Goal: Task Accomplishment & Management: Use online tool/utility

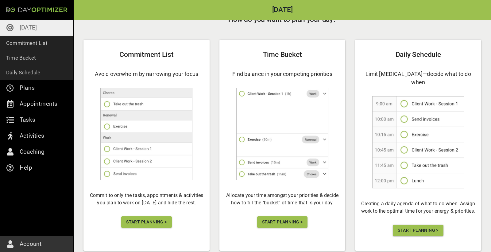
scroll to position [23, 0]
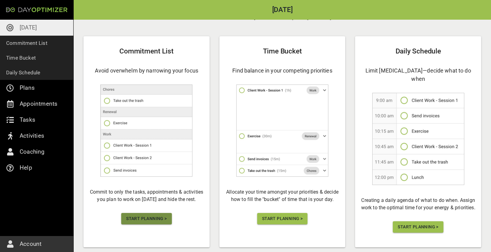
click at [160, 217] on span "Start Planning >" at bounding box center [146, 219] width 41 height 8
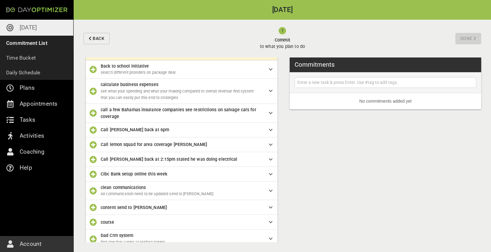
scroll to position [25, 0]
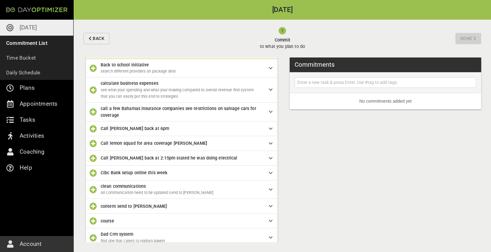
click at [92, 111] on icon "button" at bounding box center [93, 111] width 7 height 7
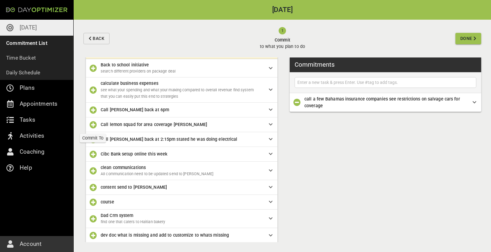
click at [94, 124] on icon "button" at bounding box center [93, 124] width 7 height 7
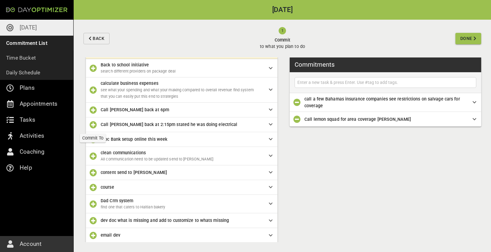
click at [93, 123] on icon "button" at bounding box center [93, 124] width 7 height 7
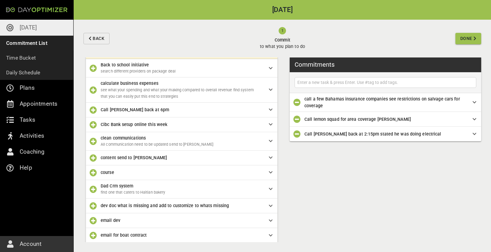
click at [94, 122] on icon "button" at bounding box center [93, 124] width 7 height 7
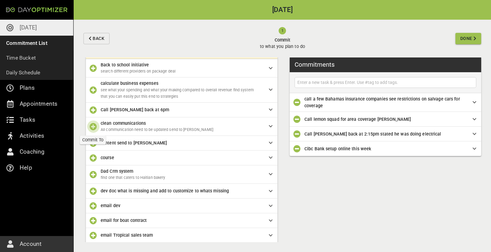
click at [94, 124] on icon "button" at bounding box center [93, 126] width 7 height 7
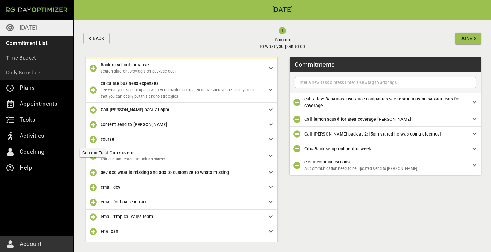
click at [94, 138] on icon "button" at bounding box center [93, 139] width 7 height 7
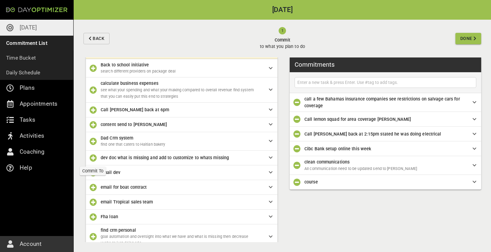
click at [94, 155] on icon "button" at bounding box center [93, 157] width 7 height 7
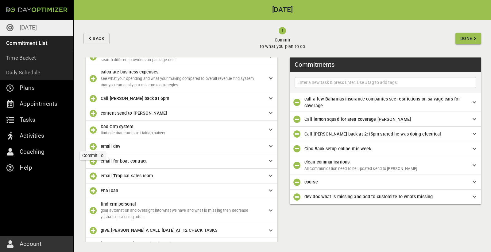
scroll to position [43, 0]
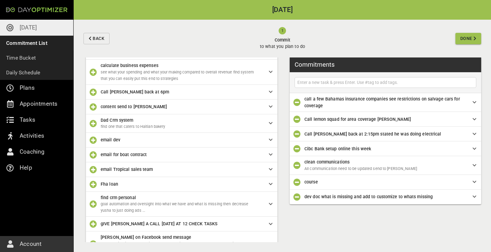
click at [93, 154] on icon "button" at bounding box center [93, 154] width 7 height 7
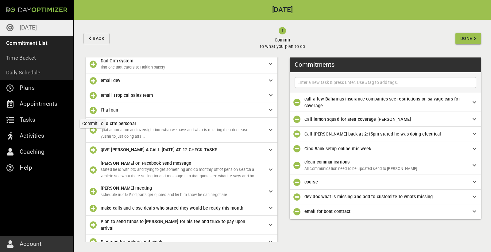
scroll to position [103, 0]
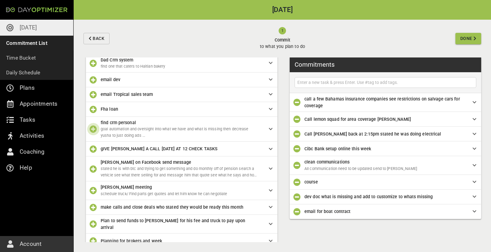
click at [93, 127] on icon "button" at bounding box center [93, 128] width 7 height 7
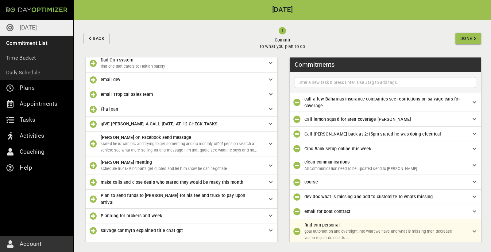
scroll to position [0, 0]
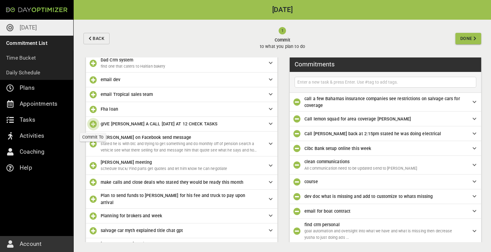
click at [93, 122] on icon "button" at bounding box center [93, 123] width 7 height 7
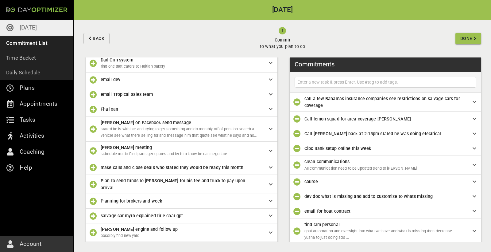
scroll to position [15, 0]
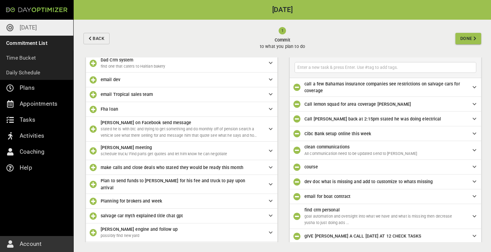
click at [92, 128] on icon "button" at bounding box center [93, 128] width 7 height 7
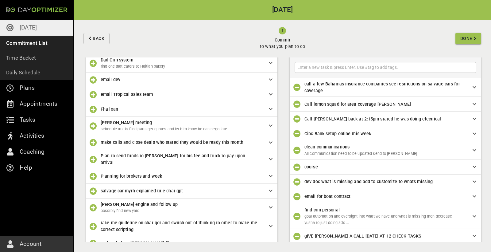
scroll to position [39, 0]
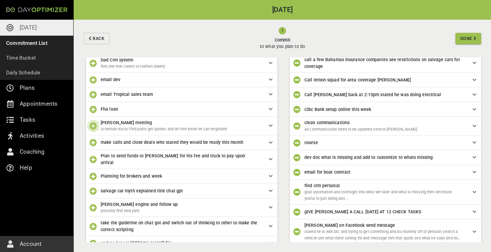
click at [92, 124] on icon "button" at bounding box center [93, 125] width 7 height 7
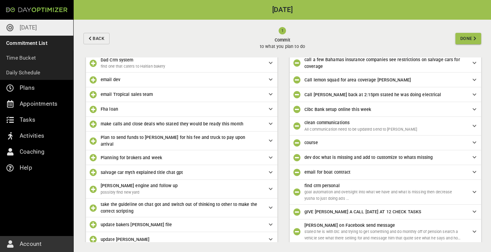
scroll to position [57, 0]
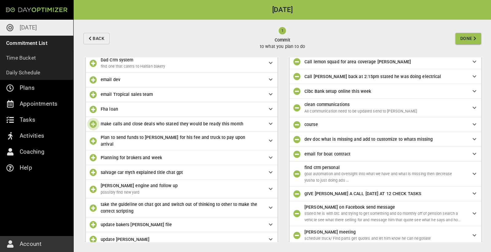
click at [92, 124] on icon "button" at bounding box center [93, 123] width 7 height 7
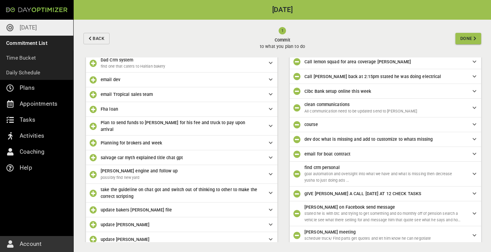
scroll to position [72, 0]
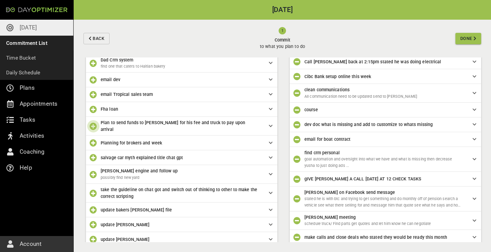
click at [92, 123] on icon "button" at bounding box center [93, 126] width 7 height 7
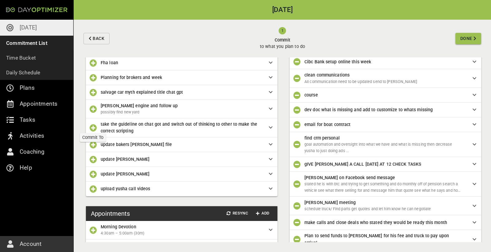
scroll to position [152, 0]
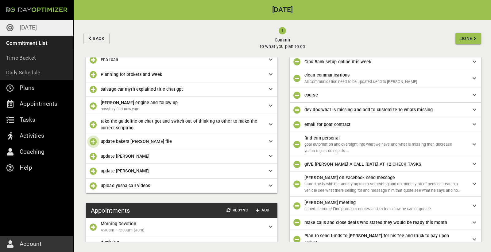
click at [92, 140] on icon "button" at bounding box center [93, 141] width 7 height 7
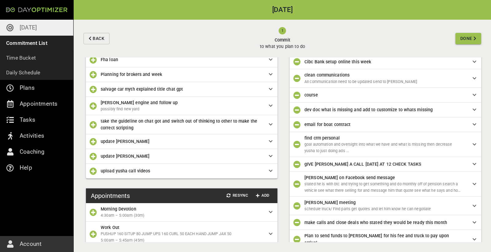
scroll to position [102, 0]
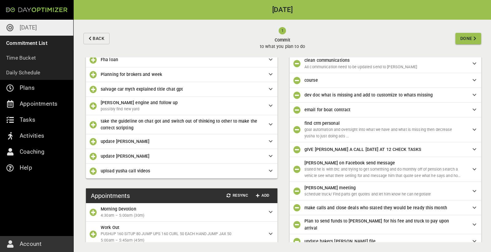
click at [92, 140] on icon "button" at bounding box center [93, 141] width 7 height 7
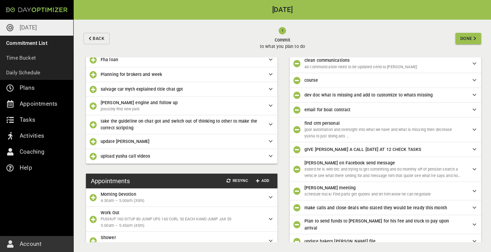
scroll to position [116, 0]
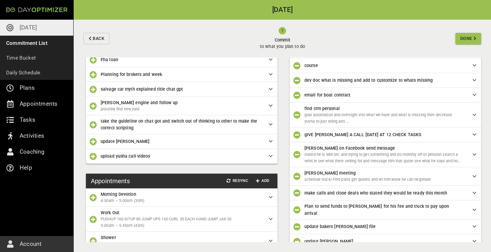
click at [92, 140] on icon "button" at bounding box center [93, 141] width 7 height 7
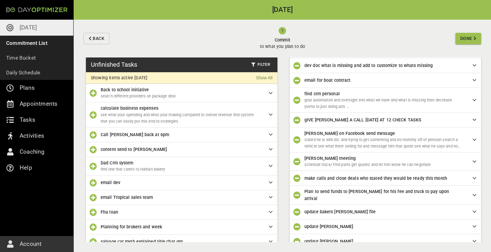
scroll to position [0, 0]
click at [95, 94] on icon "button" at bounding box center [93, 92] width 7 height 7
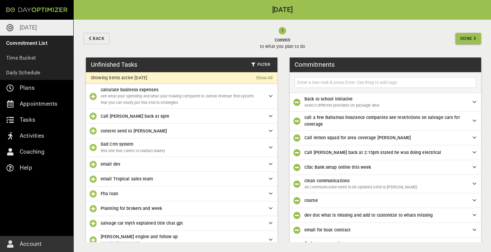
click at [325, 82] on input "text" at bounding box center [385, 83] width 179 height 8
type input "Reach out to [PERSON_NAME]"
click at [396, 82] on input "Reach out to [PERSON_NAME]" at bounding box center [385, 83] width 179 height 8
click at [328, 79] on input "text" at bounding box center [385, 83] width 179 height 8
type input "reply to [PERSON_NAME]"
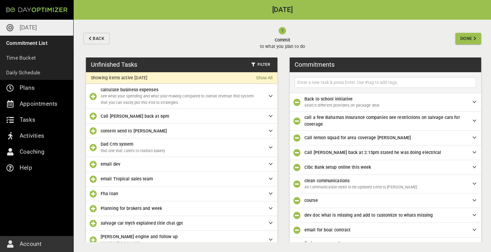
click at [334, 84] on input "text" at bounding box center [385, 83] width 179 height 8
type input "win regionald a vehicle"
click at [464, 37] on span "Done" at bounding box center [467, 39] width 12 height 8
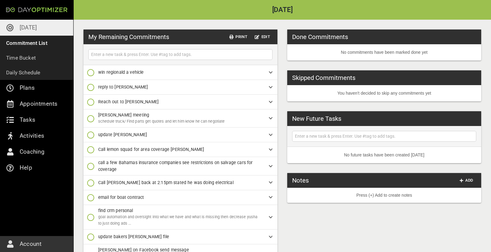
click at [158, 56] on input "text" at bounding box center [180, 55] width 181 height 8
click at [125, 55] on input "Call [PERSON_NAME] strawan inland revenue" at bounding box center [180, 55] width 181 height 8
click at [169, 56] on input "Call [PERSON_NAME] inland revenue" at bounding box center [180, 55] width 181 height 8
type input "Call [PERSON_NAME] inland revenue 604-8239"
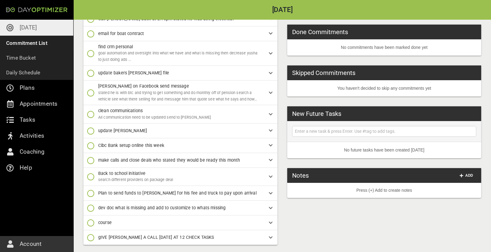
scroll to position [178, 0]
click at [30, 46] on p "Commitment List" at bounding box center [26, 43] width 41 height 9
click at [29, 59] on p "Time Bucket" at bounding box center [21, 57] width 30 height 9
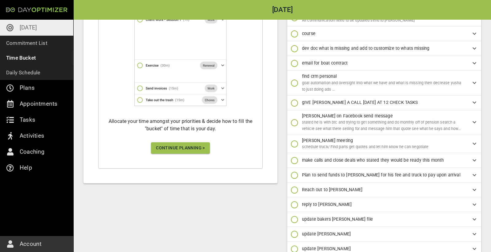
scroll to position [201, 0]
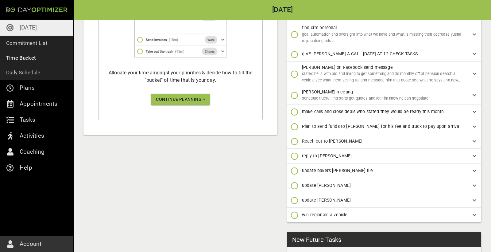
click at [191, 102] on span "Continue Planning >" at bounding box center [180, 99] width 49 height 8
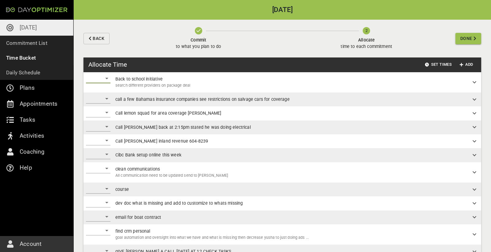
click at [107, 78] on div "​" at bounding box center [98, 78] width 25 height 10
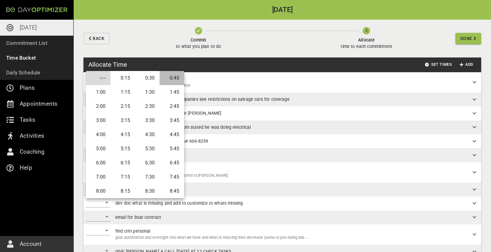
click at [170, 80] on li "0:45" at bounding box center [172, 78] width 25 height 14
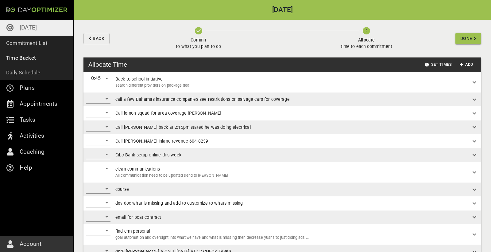
click at [106, 99] on div "​" at bounding box center [98, 99] width 25 height 10
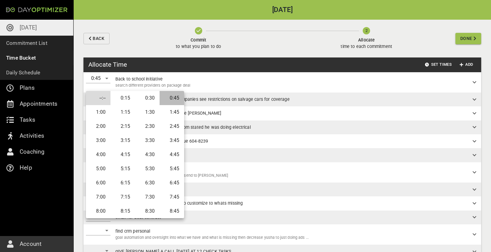
click at [169, 98] on li "0:45" at bounding box center [172, 98] width 25 height 14
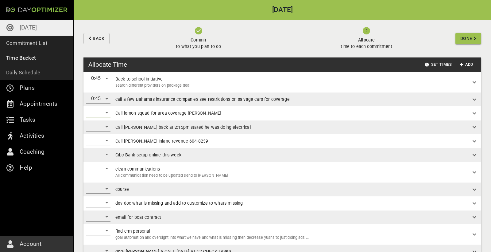
click at [105, 114] on div "​" at bounding box center [98, 112] width 25 height 10
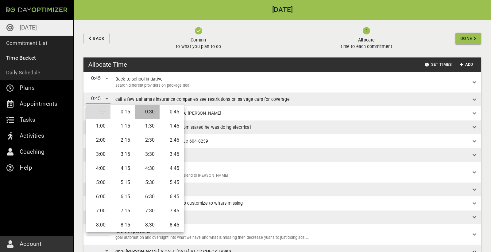
click at [150, 111] on li "0:30" at bounding box center [147, 112] width 25 height 14
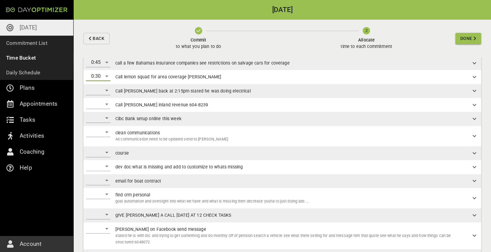
scroll to position [38, 0]
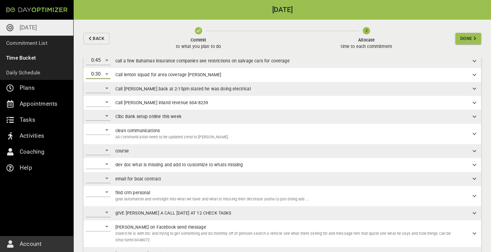
click at [107, 88] on div "​" at bounding box center [98, 88] width 25 height 10
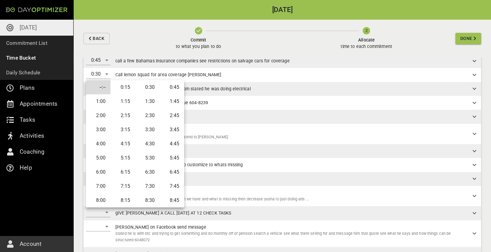
click at [141, 86] on li "0:30" at bounding box center [147, 87] width 25 height 14
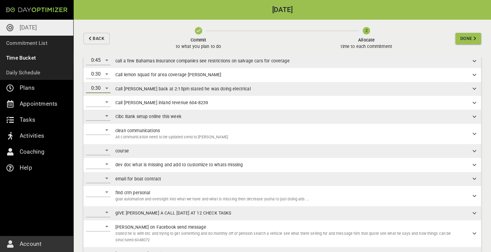
click at [107, 101] on div "​" at bounding box center [98, 102] width 25 height 10
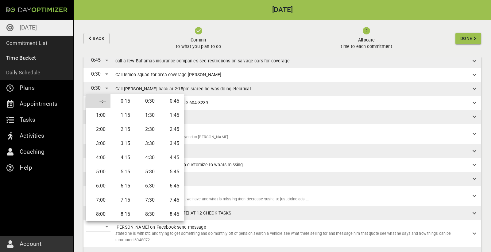
click at [150, 102] on li "0:30" at bounding box center [147, 101] width 25 height 14
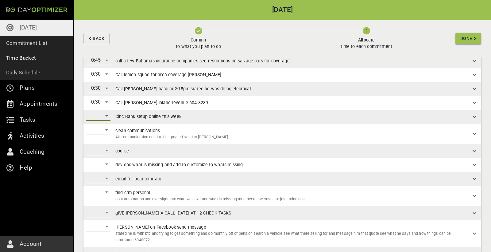
click at [106, 114] on div "​" at bounding box center [98, 116] width 25 height 10
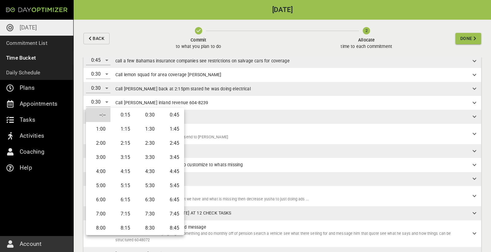
click at [146, 114] on li "0:30" at bounding box center [147, 115] width 25 height 14
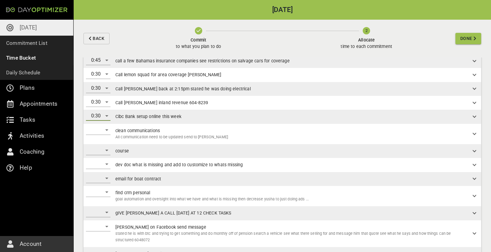
click at [105, 129] on div "​" at bounding box center [98, 130] width 25 height 10
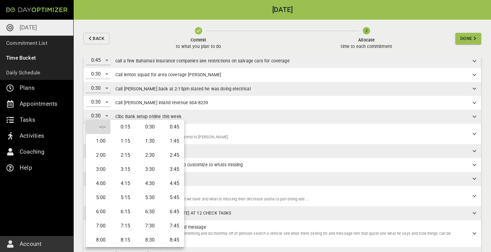
click at [146, 141] on li "1:30" at bounding box center [147, 141] width 25 height 14
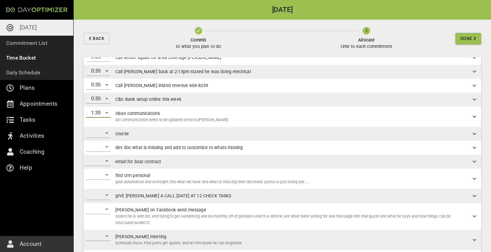
scroll to position [60, 0]
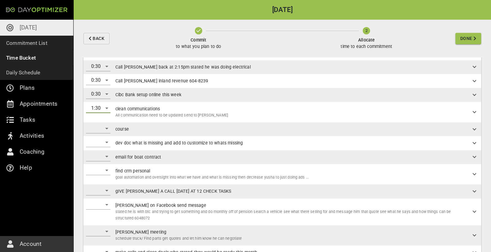
click at [105, 129] on div "​" at bounding box center [98, 128] width 25 height 10
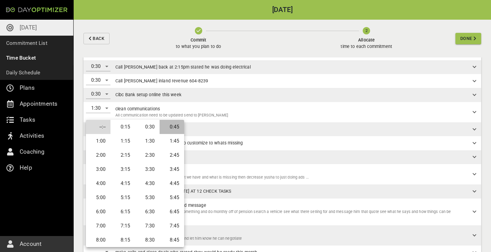
click at [170, 128] on li "0:45" at bounding box center [172, 127] width 25 height 14
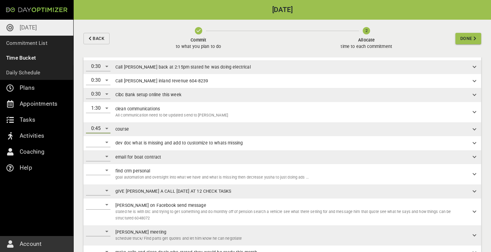
scroll to position [73, 0]
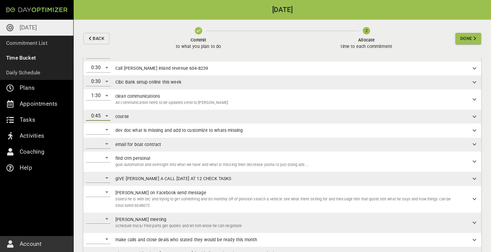
click at [107, 142] on div "​" at bounding box center [98, 144] width 25 height 10
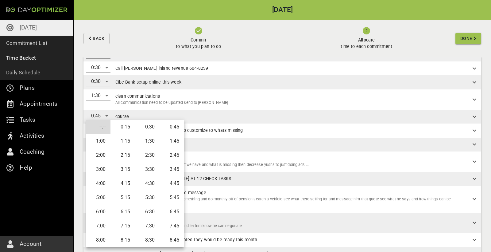
click at [148, 128] on li "0:30" at bounding box center [147, 127] width 25 height 14
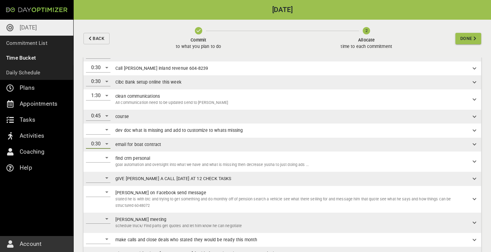
click at [106, 143] on div "0:30" at bounding box center [98, 144] width 25 height 10
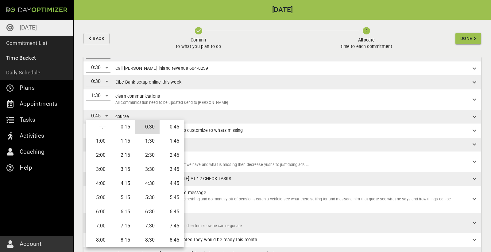
click at [126, 126] on li "0:15" at bounding box center [123, 127] width 25 height 14
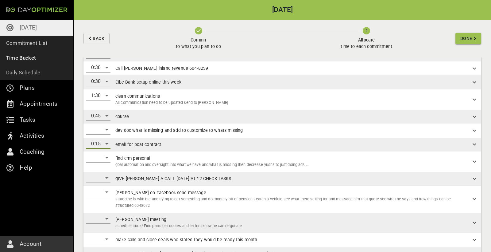
click at [101, 158] on div "​" at bounding box center [98, 158] width 25 height 10
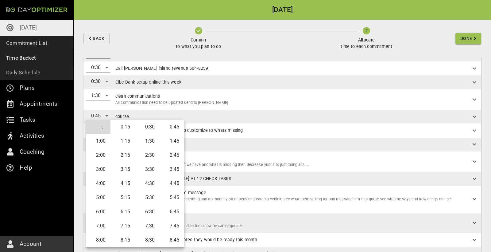
click at [170, 129] on li "0:45" at bounding box center [172, 127] width 25 height 14
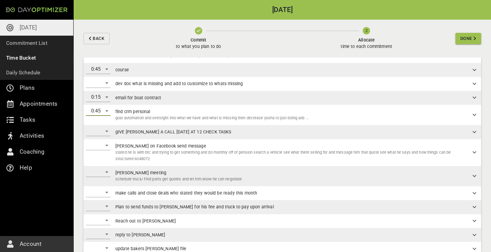
scroll to position [124, 0]
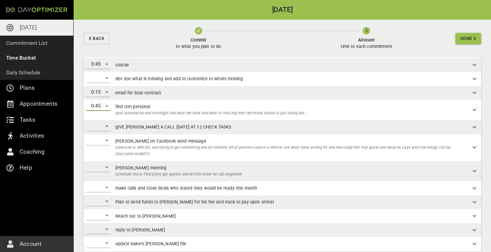
click at [106, 126] on div "​" at bounding box center [98, 126] width 25 height 10
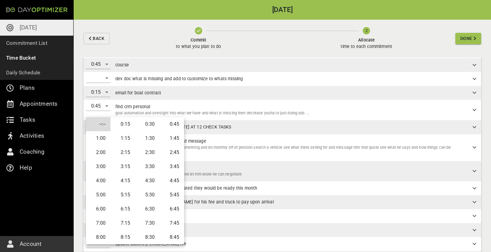
click at [144, 125] on li "0:30" at bounding box center [147, 124] width 25 height 14
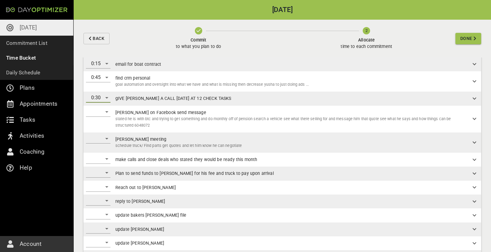
scroll to position [155, 0]
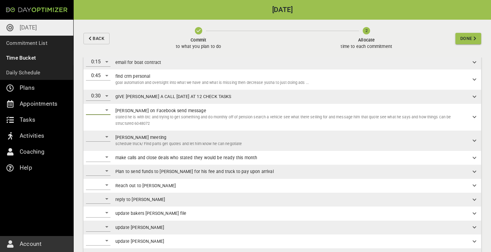
click at [102, 109] on div "​" at bounding box center [98, 110] width 25 height 10
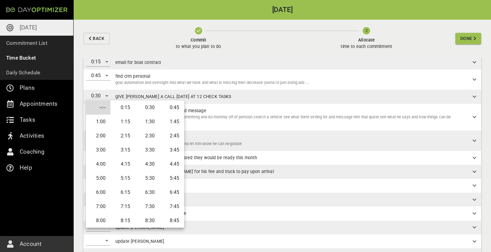
click at [122, 111] on li "0:15" at bounding box center [123, 107] width 25 height 14
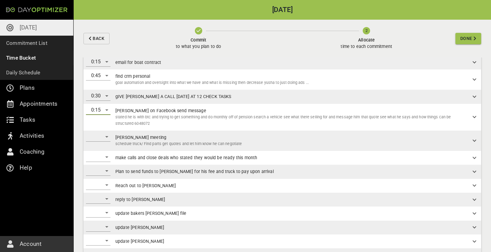
click at [108, 134] on div "​" at bounding box center [98, 137] width 25 height 10
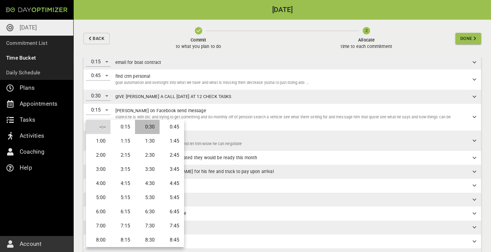
click at [141, 126] on li "0:30" at bounding box center [147, 127] width 25 height 14
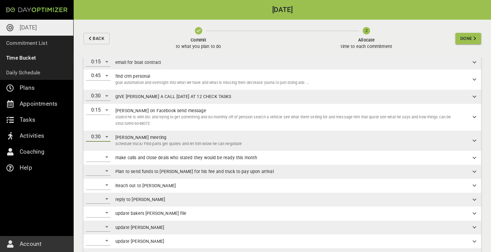
click at [101, 153] on div "​" at bounding box center [98, 157] width 25 height 10
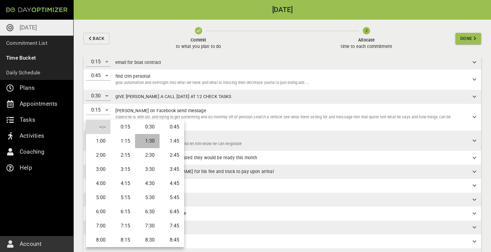
click at [149, 139] on li "1:30" at bounding box center [147, 141] width 25 height 14
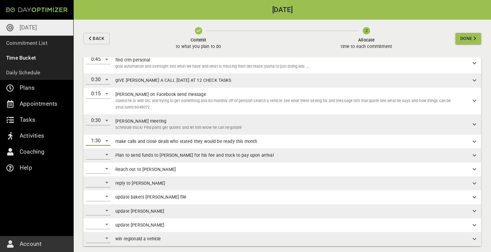
scroll to position [171, 0]
click at [100, 154] on div "​" at bounding box center [98, 155] width 25 height 10
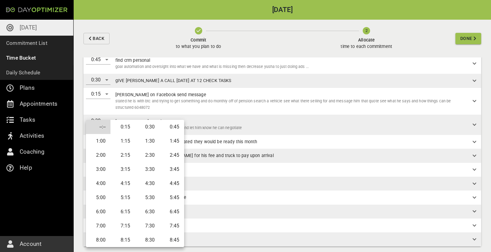
click at [144, 128] on li "0:30" at bounding box center [147, 127] width 25 height 14
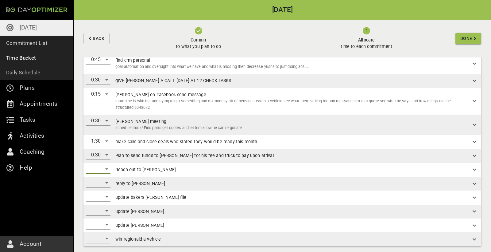
click at [106, 166] on div "​" at bounding box center [98, 169] width 25 height 10
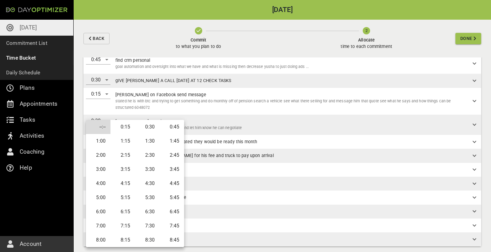
click at [127, 131] on li "0:15" at bounding box center [123, 127] width 25 height 14
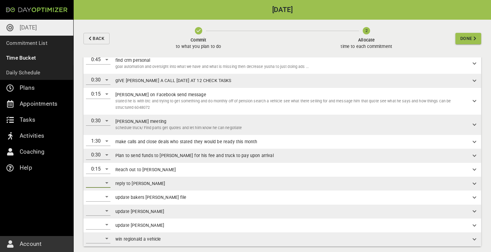
click at [105, 179] on div "​" at bounding box center [98, 183] width 25 height 10
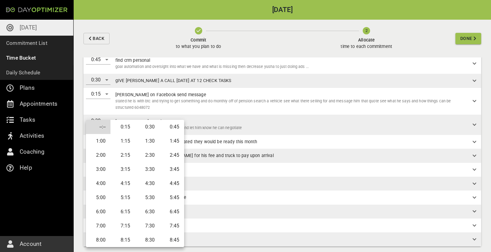
click at [125, 128] on li "0:15" at bounding box center [123, 127] width 25 height 14
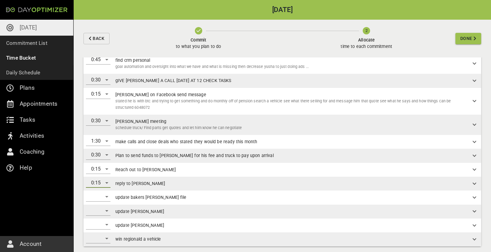
click at [109, 196] on div "​" at bounding box center [98, 197] width 25 height 10
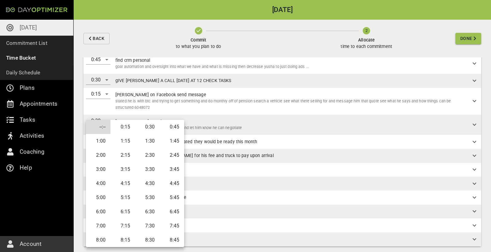
click at [123, 128] on li "0:15" at bounding box center [123, 127] width 25 height 14
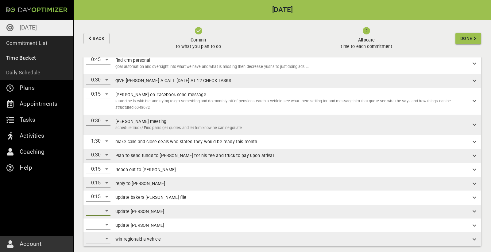
click at [104, 206] on div "​" at bounding box center [98, 211] width 25 height 10
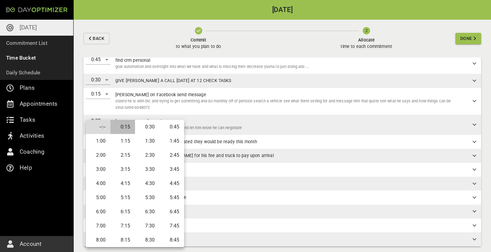
click at [124, 125] on li "0:15" at bounding box center [123, 127] width 25 height 14
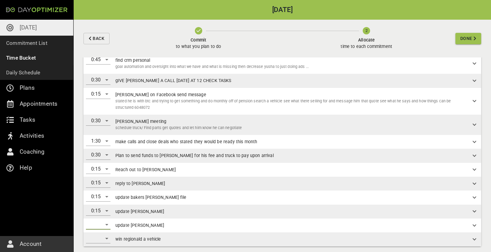
click at [105, 222] on div "​" at bounding box center [98, 225] width 25 height 10
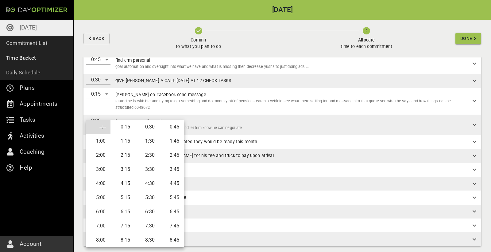
click at [127, 127] on li "0:15" at bounding box center [123, 127] width 25 height 14
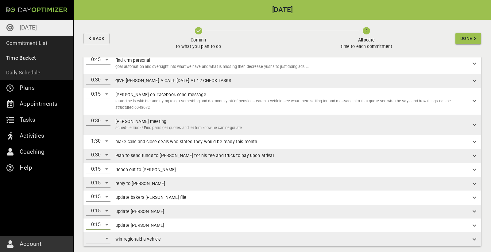
scroll to position [0, 0]
click at [104, 230] on div "​" at bounding box center [98, 238] width 25 height 10
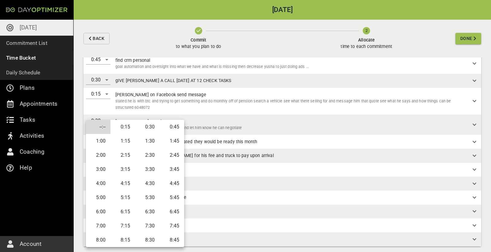
click at [128, 127] on li "0:15" at bounding box center [123, 127] width 25 height 14
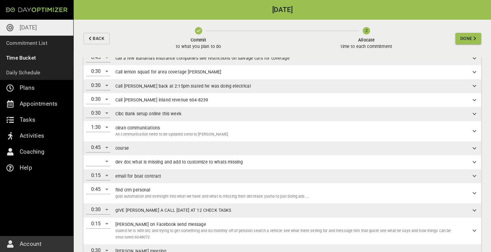
scroll to position [46, 0]
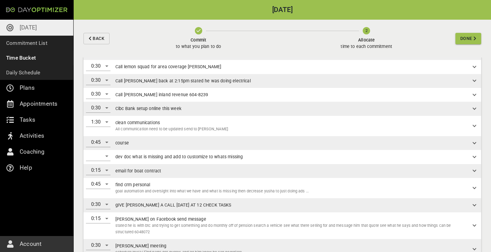
click at [106, 153] on div "​" at bounding box center [98, 156] width 25 height 10
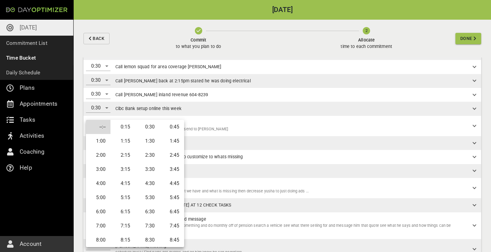
click at [144, 126] on li "0:30" at bounding box center [147, 127] width 25 height 14
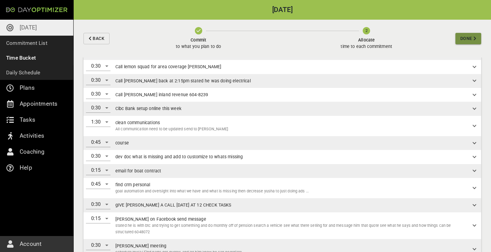
click at [464, 40] on span "Done" at bounding box center [467, 39] width 12 height 8
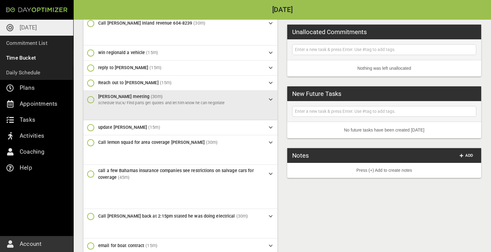
scroll to position [52, 0]
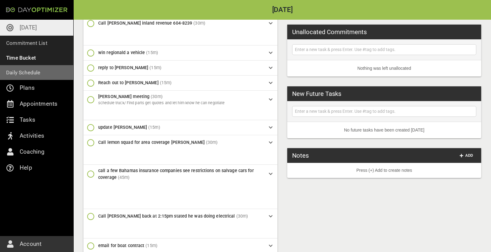
click at [23, 70] on p "Daily Schedule" at bounding box center [23, 72] width 34 height 9
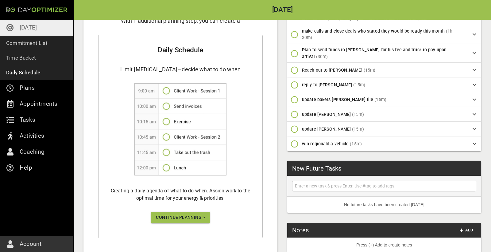
scroll to position [282, 0]
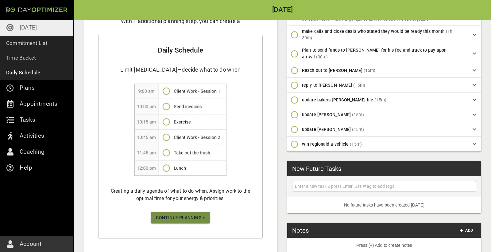
click at [187, 214] on span "Continue Planning >" at bounding box center [180, 218] width 49 height 8
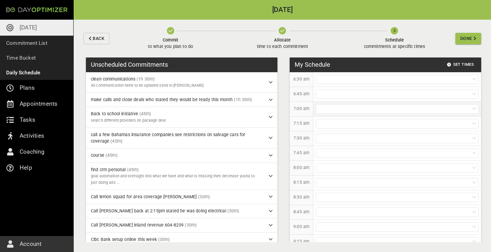
click at [339, 107] on div at bounding box center [397, 109] width 163 height 10
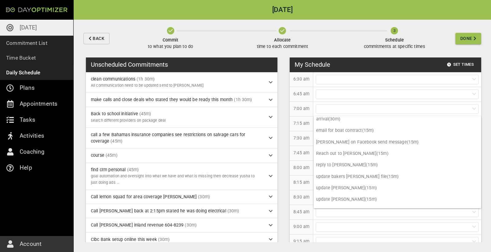
scroll to position [164, 0]
click at [358, 194] on p "update [PERSON_NAME] (15m)" at bounding box center [398, 199] width 168 height 11
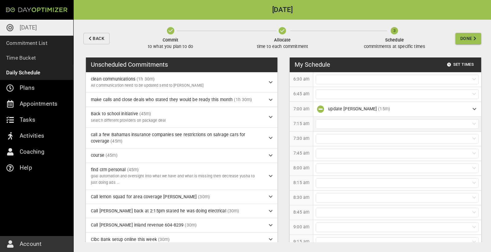
click at [348, 124] on div at bounding box center [397, 124] width 163 height 10
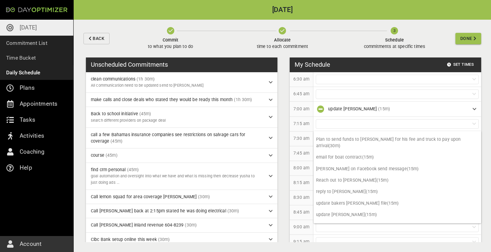
scroll to position [153, 0]
click at [336, 209] on p "update [PERSON_NAME] (15m)" at bounding box center [398, 214] width 168 height 11
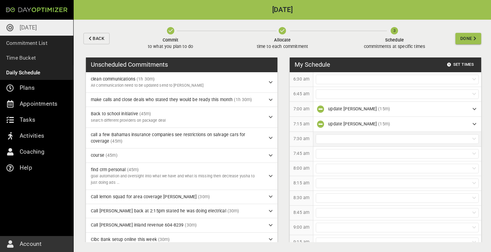
click at [338, 138] on div at bounding box center [397, 139] width 163 height 10
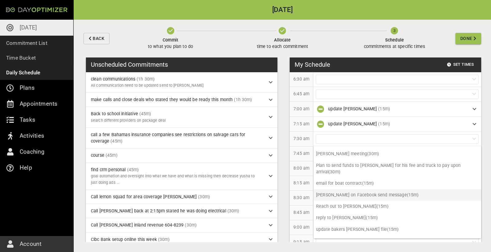
scroll to position [142, 0]
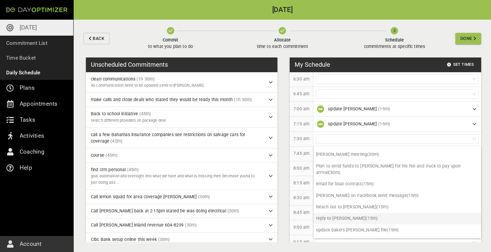
click at [355, 212] on p "reply to [PERSON_NAME] (15m)" at bounding box center [398, 217] width 168 height 11
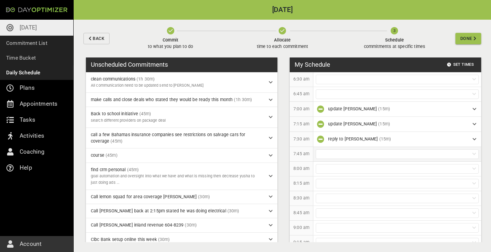
click at [344, 150] on div at bounding box center [397, 154] width 163 height 10
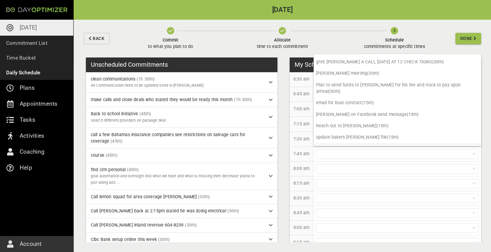
scroll to position [130, 0]
click at [349, 143] on p "win regionald a vehicle (15m)" at bounding box center [398, 148] width 168 height 11
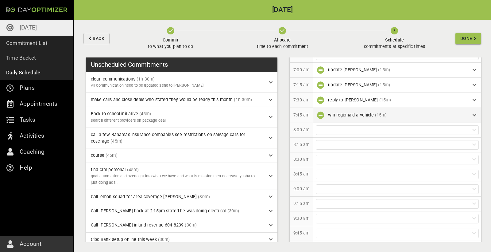
scroll to position [65, 0]
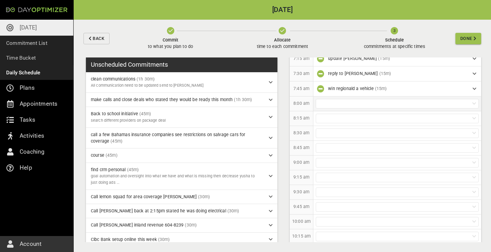
click at [350, 108] on div at bounding box center [398, 103] width 168 height 14
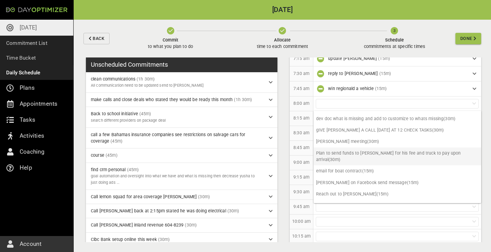
scroll to position [119, 0]
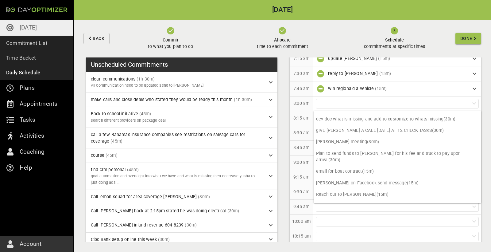
click at [308, 164] on p "9:00 am" at bounding box center [302, 162] width 16 height 6
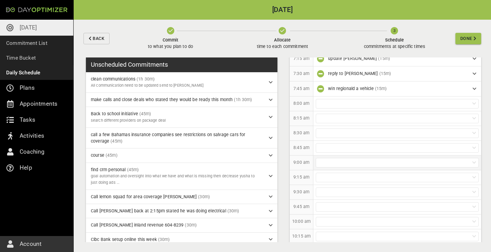
click at [330, 159] on div at bounding box center [397, 163] width 163 height 10
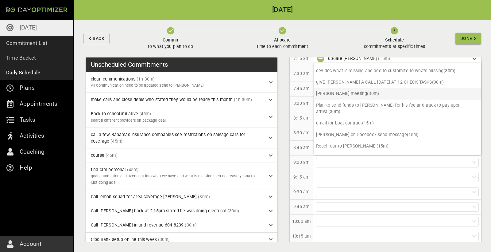
click at [342, 93] on p "[PERSON_NAME] meeting (30m)" at bounding box center [398, 93] width 168 height 11
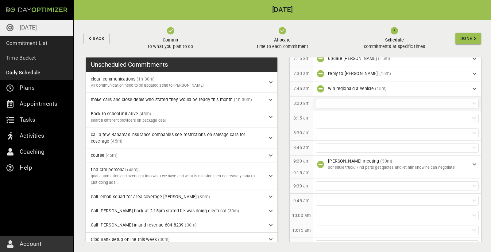
click at [343, 104] on div at bounding box center [397, 104] width 163 height 10
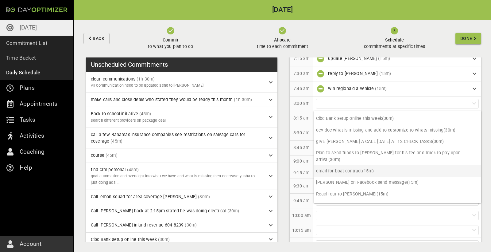
scroll to position [107, 0]
click at [358, 166] on p "email for boat contract (15m)" at bounding box center [398, 171] width 168 height 11
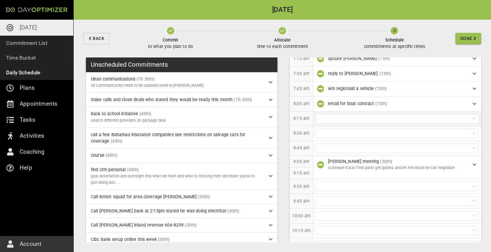
click at [351, 118] on div at bounding box center [397, 119] width 163 height 10
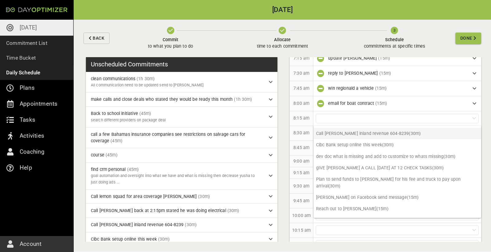
scroll to position [0, 0]
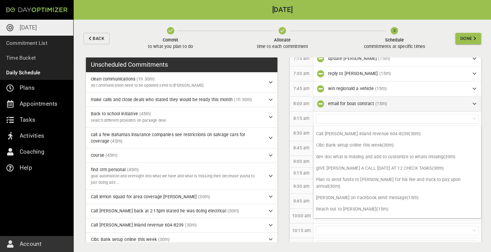
click at [426, 101] on div "email for boat contract (15m)" at bounding box center [398, 103] width 140 height 6
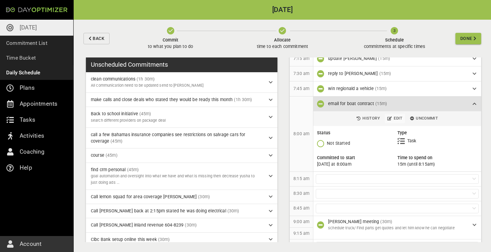
click at [399, 119] on span "Edit" at bounding box center [395, 118] width 15 height 7
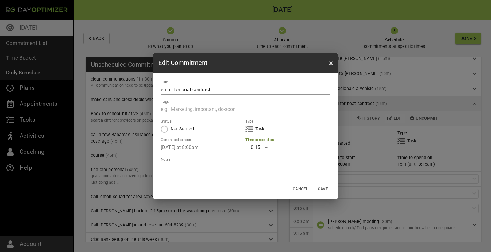
click at [264, 148] on div "0:15" at bounding box center [258, 147] width 25 height 10
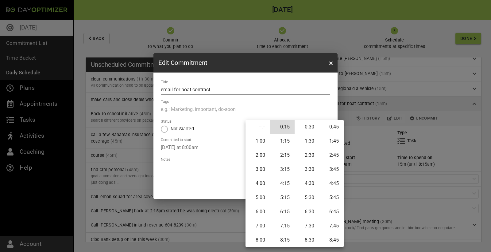
click at [305, 127] on li "0:30" at bounding box center [307, 127] width 25 height 14
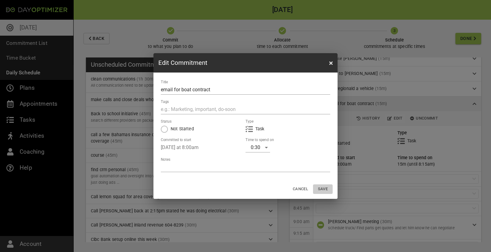
click at [326, 188] on span "Save" at bounding box center [323, 188] width 15 height 7
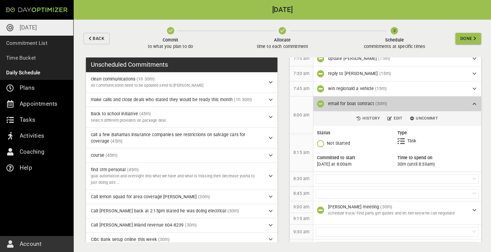
click at [458, 100] on div "email for boat contract (30m)" at bounding box center [398, 103] width 140 height 6
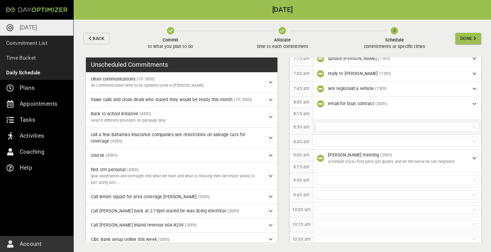
click at [361, 128] on div at bounding box center [397, 127] width 163 height 10
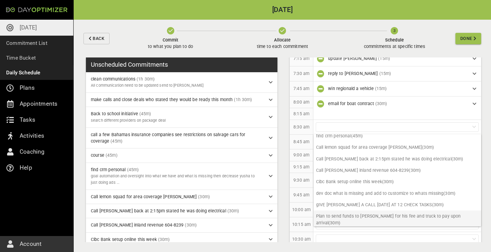
scroll to position [68, 0]
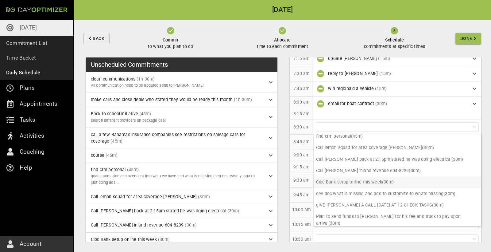
click at [370, 181] on p "Cibc Bank setup online this week (30m)" at bounding box center [398, 181] width 168 height 11
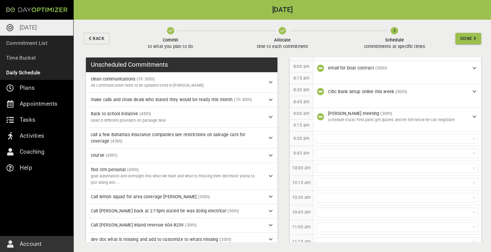
scroll to position [105, 0]
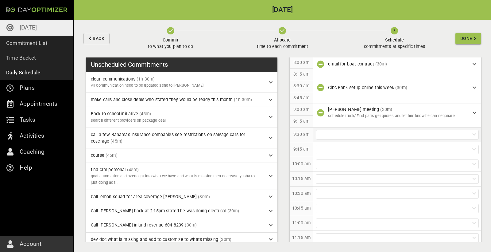
click at [349, 134] on div at bounding box center [397, 135] width 163 height 10
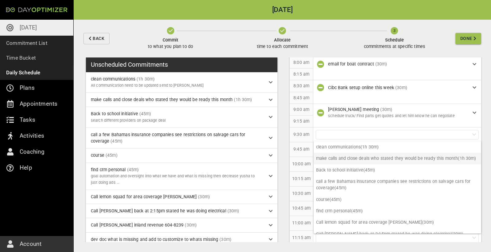
click at [371, 159] on p "make calls and close deals who stated they would be ready this month (1h 30m)" at bounding box center [398, 158] width 168 height 11
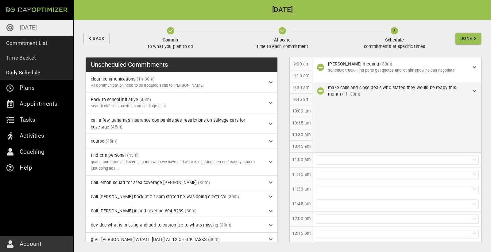
scroll to position [155, 0]
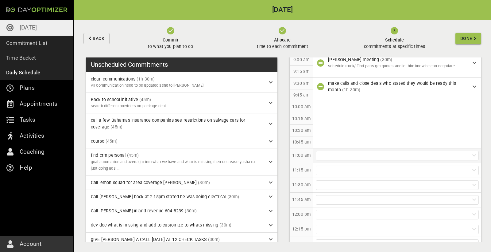
click at [344, 158] on div at bounding box center [397, 156] width 163 height 10
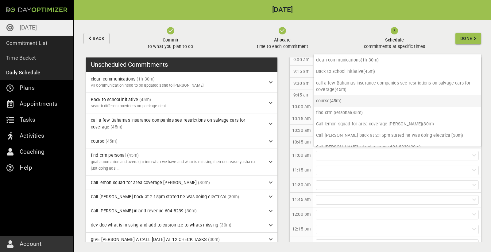
scroll to position [0, 0]
click at [349, 59] on p "clean communications (1h 30m)" at bounding box center [398, 59] width 168 height 11
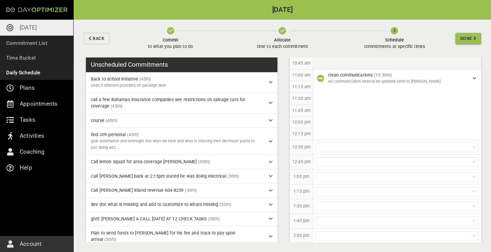
scroll to position [240, 0]
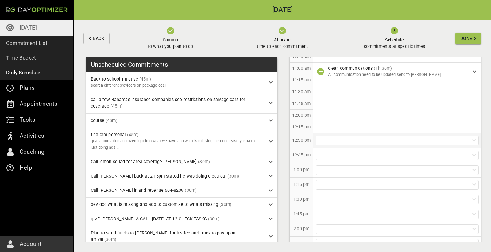
click at [345, 142] on div at bounding box center [397, 141] width 163 height 10
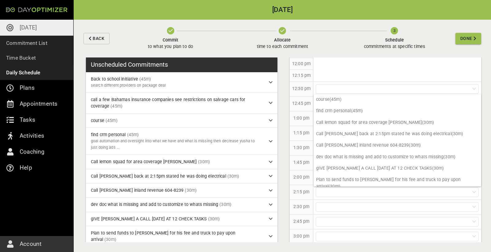
scroll to position [293, 0]
click at [350, 85] on div at bounding box center [397, 89] width 163 height 10
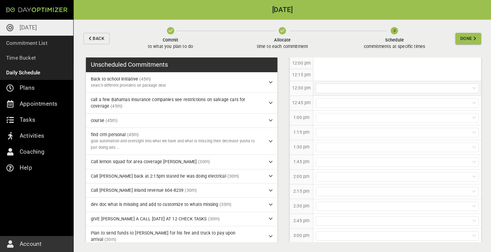
click at [386, 84] on div at bounding box center [397, 89] width 163 height 10
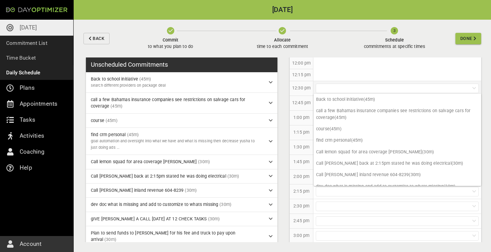
click at [371, 85] on div at bounding box center [397, 89] width 163 height 10
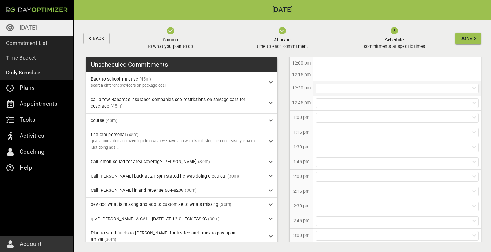
click at [378, 89] on div at bounding box center [397, 89] width 163 height 10
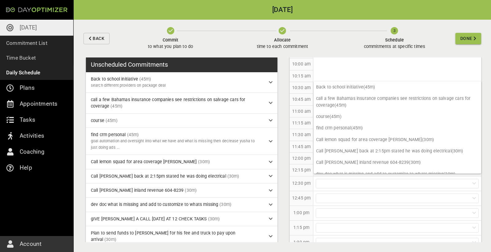
scroll to position [197, 0]
click at [375, 209] on div at bounding box center [397, 214] width 163 height 10
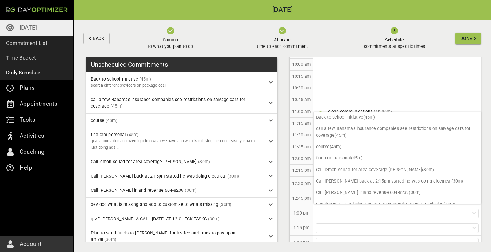
click at [308, 177] on div "12:30 pm" at bounding box center [302, 184] width 24 height 15
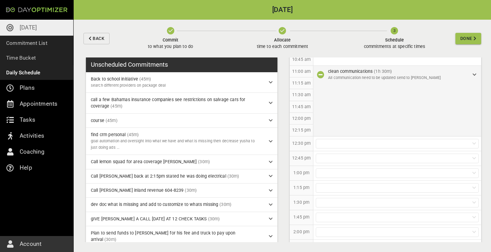
scroll to position [242, 0]
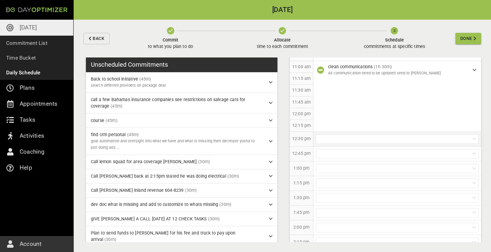
click at [341, 138] on div at bounding box center [397, 139] width 163 height 10
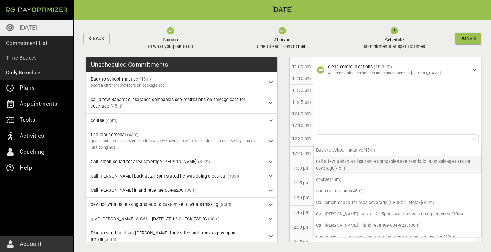
click at [355, 164] on p "call a few Bahamas insurance companies see restrictions on salvage cars for cov…" at bounding box center [398, 165] width 168 height 18
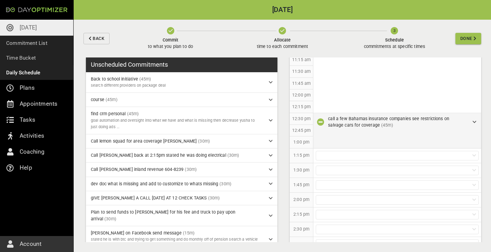
scroll to position [266, 0]
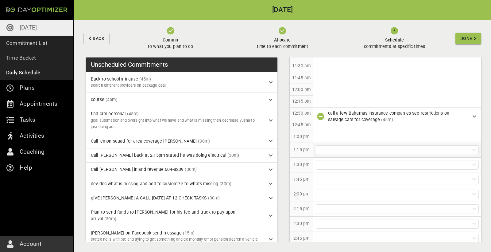
click at [352, 147] on div at bounding box center [397, 150] width 163 height 10
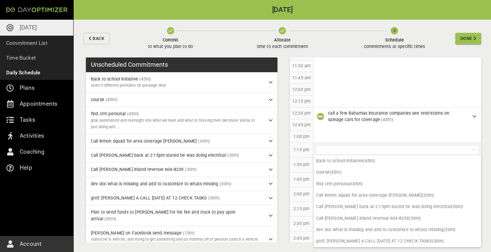
click at [348, 149] on div at bounding box center [397, 150] width 163 height 10
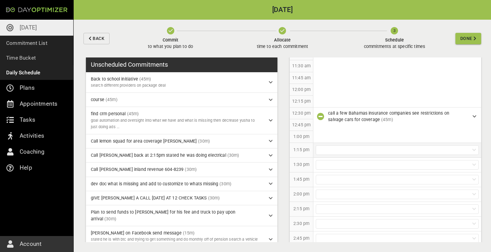
click at [348, 149] on div at bounding box center [397, 150] width 163 height 10
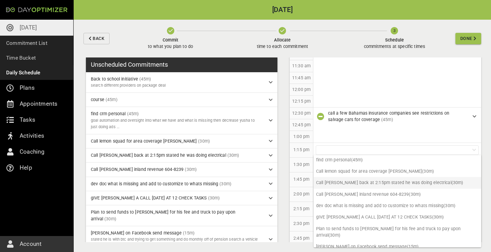
scroll to position [25, 0]
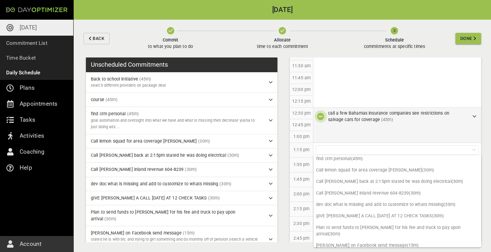
click at [320, 115] on icon "button" at bounding box center [320, 116] width 7 height 7
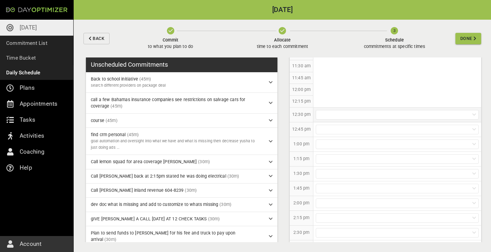
click at [338, 113] on div at bounding box center [397, 115] width 163 height 10
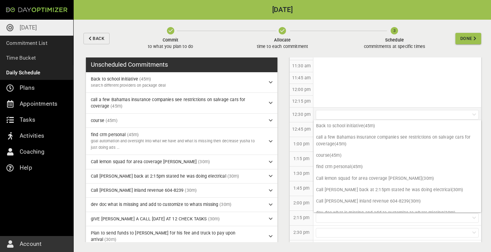
click at [340, 115] on div at bounding box center [397, 115] width 163 height 10
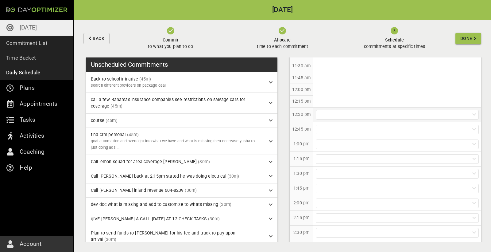
click at [340, 115] on div at bounding box center [397, 115] width 163 height 10
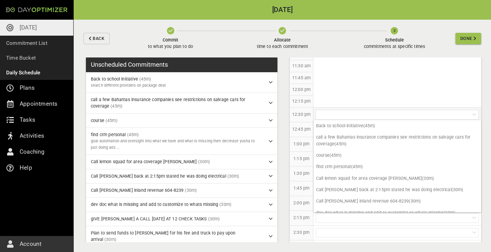
click at [345, 115] on div at bounding box center [397, 115] width 163 height 10
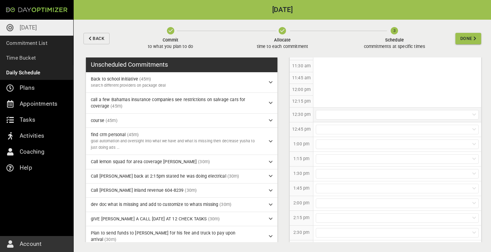
click at [345, 115] on div at bounding box center [397, 115] width 163 height 10
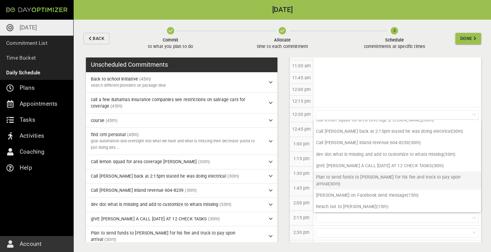
scroll to position [57, 0]
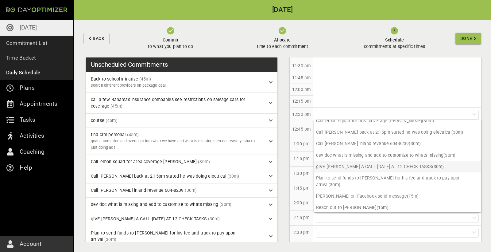
click at [348, 166] on p "gIVE [PERSON_NAME] A CALL [DATE] AT 12 CHECK TASKS (30m)" at bounding box center [398, 166] width 168 height 11
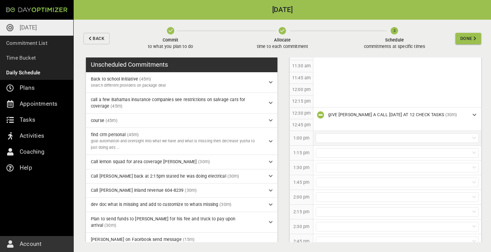
click at [366, 138] on div at bounding box center [397, 138] width 163 height 10
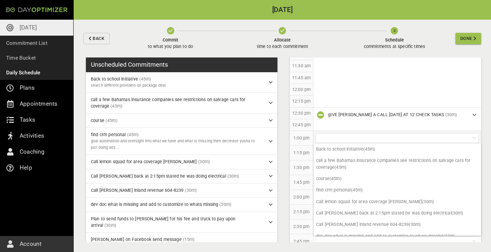
click at [366, 138] on div at bounding box center [397, 138] width 163 height 10
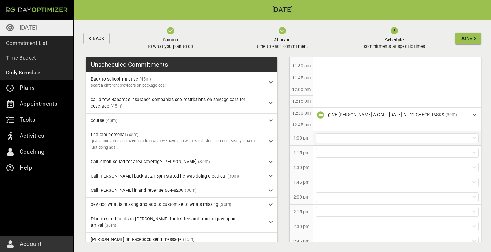
click at [366, 137] on div at bounding box center [397, 138] width 163 height 10
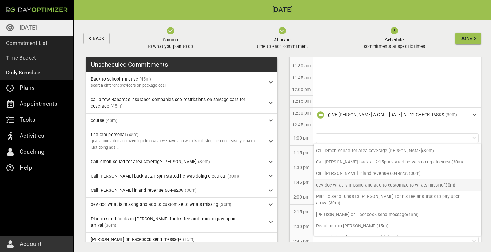
scroll to position [51, 0]
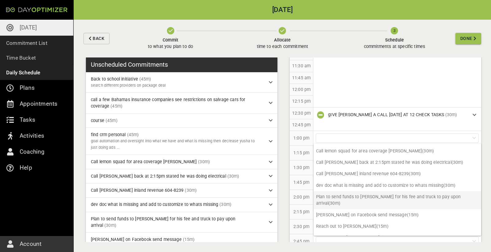
click at [360, 197] on p "Plan to send funds to [PERSON_NAME] for his fee and truck to pay upon arrival (…" at bounding box center [398, 200] width 168 height 18
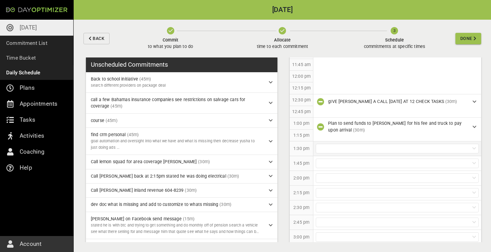
scroll to position [280, 0]
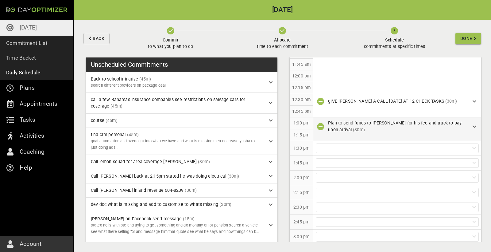
click at [464, 124] on icon at bounding box center [475, 126] width 4 height 4
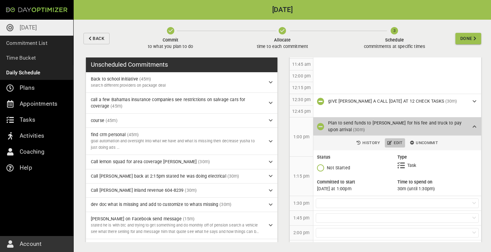
click at [396, 143] on span "Edit" at bounding box center [395, 142] width 15 height 7
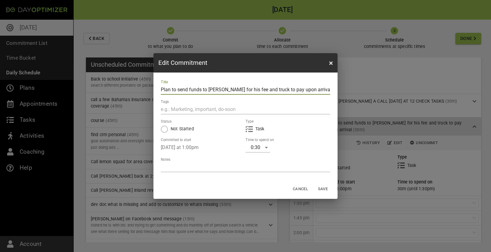
click at [262, 153] on div "Title Plan to send funds to [PERSON_NAME] for his fee and truck to pay upon arr…" at bounding box center [246, 125] width 184 height 107
click at [261, 148] on div "0:30" at bounding box center [258, 147] width 25 height 10
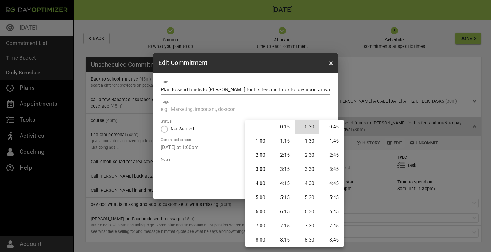
click at [285, 127] on li "0:15" at bounding box center [282, 127] width 25 height 14
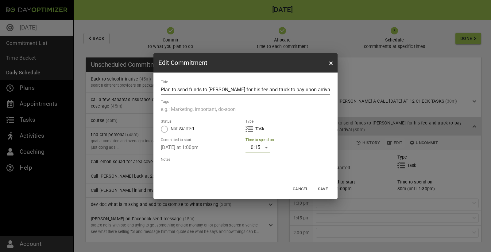
click at [327, 186] on span "Save" at bounding box center [323, 188] width 15 height 7
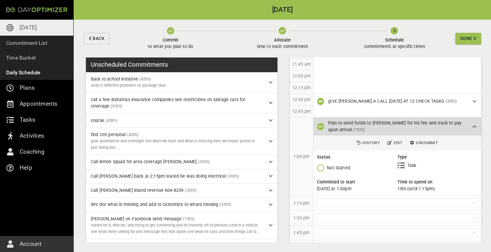
click at [464, 122] on div "Plan to send funds to [PERSON_NAME] for his fee and truck to pay upon arrival (…" at bounding box center [398, 126] width 168 height 18
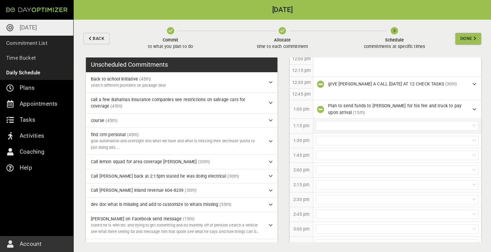
scroll to position [299, 0]
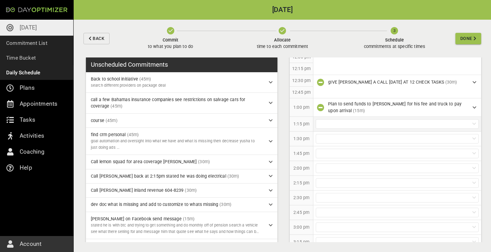
click at [351, 122] on div at bounding box center [397, 124] width 163 height 10
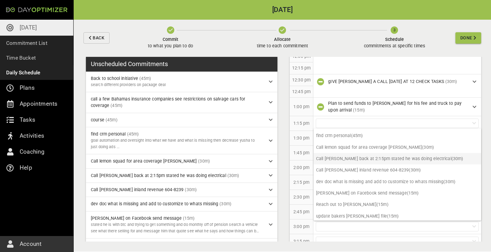
scroll to position [0, 0]
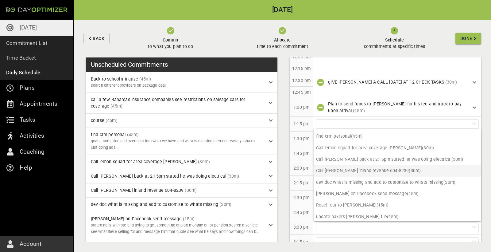
click at [355, 170] on p "Call [PERSON_NAME] inland revenue 604-8239 (30m)" at bounding box center [398, 170] width 168 height 11
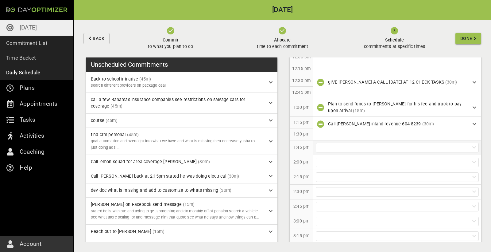
click at [359, 143] on div at bounding box center [397, 148] width 163 height 10
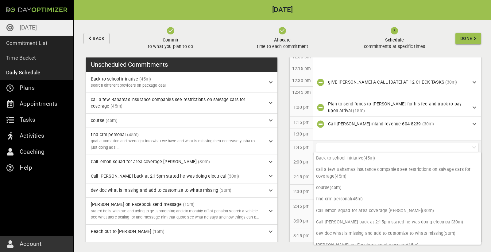
click at [345, 143] on div at bounding box center [397, 148] width 163 height 10
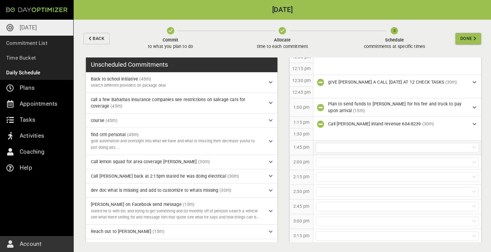
click at [355, 146] on div at bounding box center [397, 148] width 163 height 10
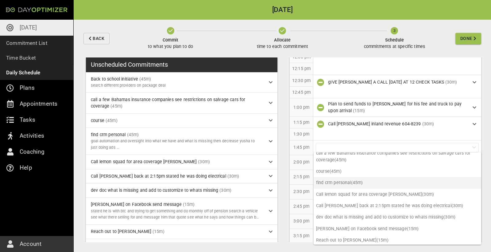
scroll to position [18, 0]
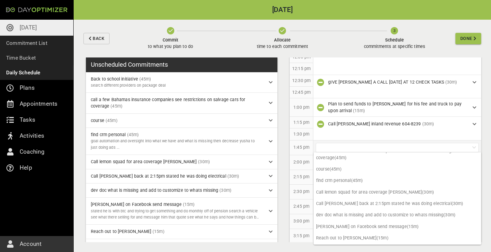
click at [342, 147] on div at bounding box center [397, 148] width 163 height 10
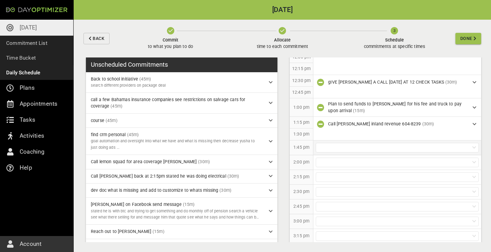
click at [342, 147] on div at bounding box center [397, 148] width 163 height 10
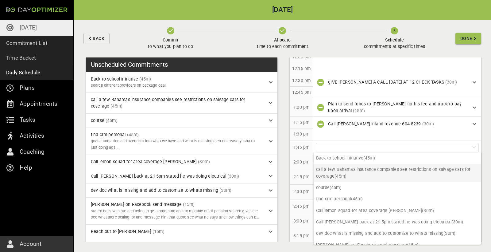
scroll to position [0, 0]
click at [349, 173] on p "call a few Bahamas insurance companies see restrictions on salvage cars for cov…" at bounding box center [398, 173] width 168 height 18
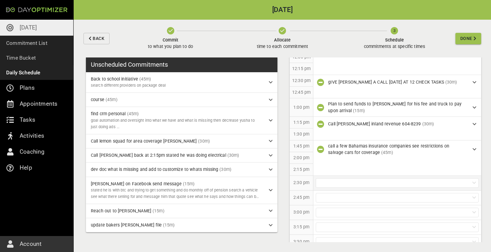
scroll to position [311, 0]
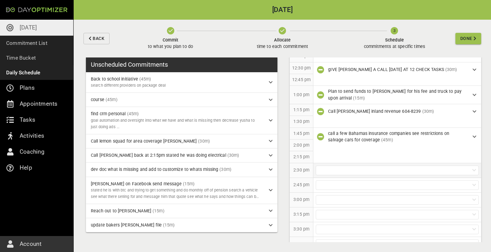
click at [362, 170] on div at bounding box center [397, 171] width 163 height 10
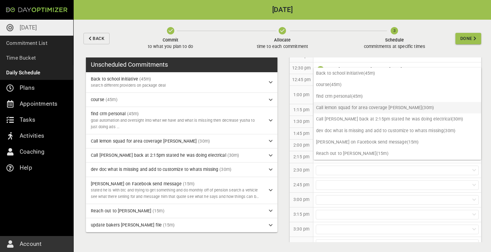
click at [351, 110] on p "Call lemon squad for area coverage [PERSON_NAME] (30m)" at bounding box center [398, 107] width 168 height 11
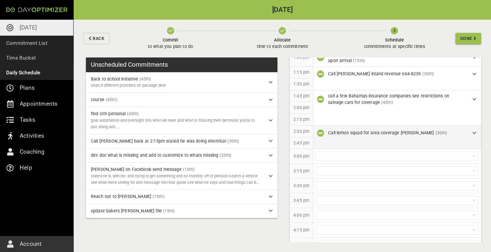
scroll to position [357, 0]
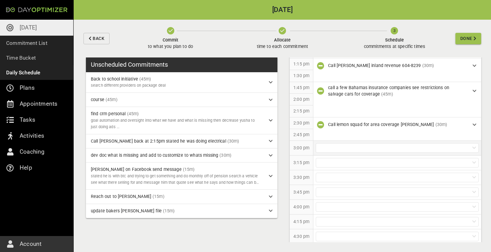
click at [362, 144] on div at bounding box center [397, 148] width 163 height 10
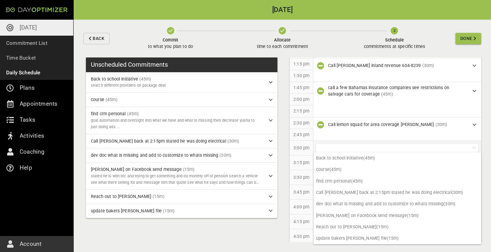
click at [335, 143] on div at bounding box center [397, 148] width 163 height 10
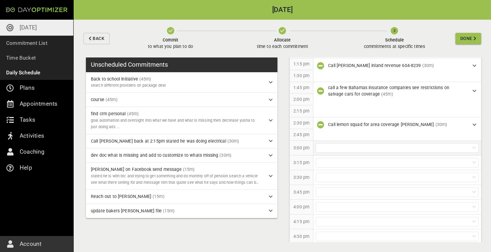
click at [335, 143] on div at bounding box center [397, 148] width 163 height 10
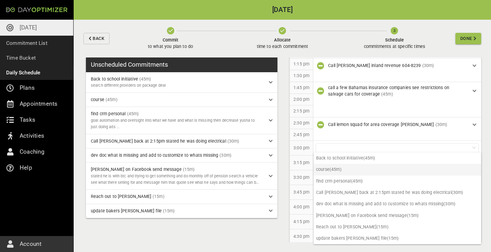
scroll to position [0, 0]
click at [348, 161] on p "Back to school initiative (45m)" at bounding box center [398, 157] width 168 height 11
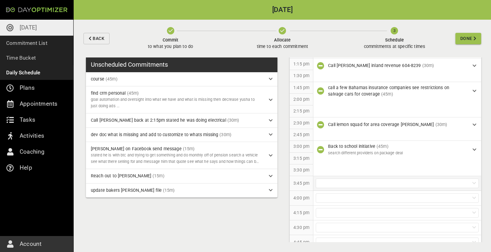
click at [345, 181] on div at bounding box center [397, 183] width 163 height 10
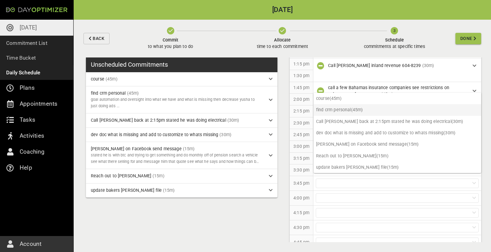
click at [341, 110] on p "find crm personal (45m)" at bounding box center [398, 109] width 168 height 11
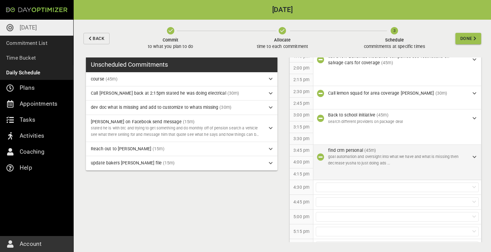
scroll to position [400, 0]
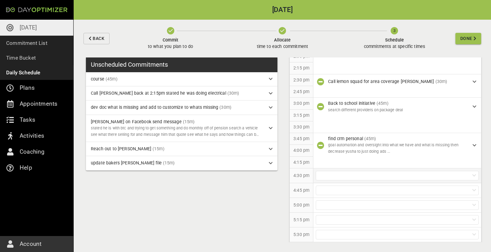
click at [345, 172] on div at bounding box center [397, 176] width 163 height 10
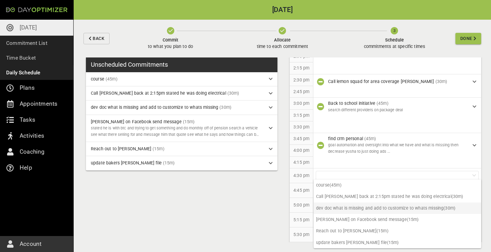
scroll to position [0, 0]
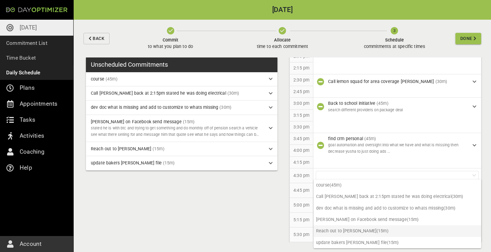
click at [353, 228] on p "Reach out to [PERSON_NAME] (15m)" at bounding box center [398, 230] width 168 height 11
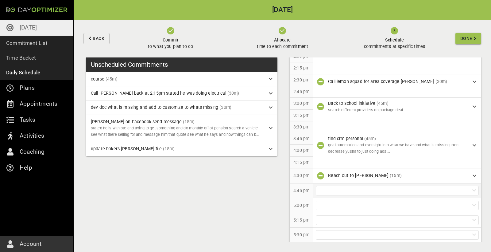
click at [350, 187] on div at bounding box center [397, 191] width 163 height 10
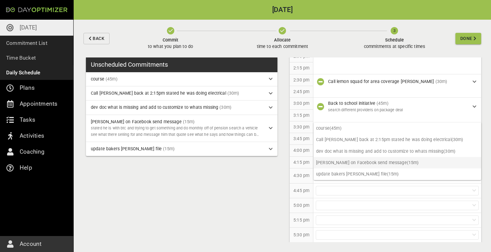
click at [357, 163] on p "[PERSON_NAME] on Facebook send message (15m)" at bounding box center [398, 162] width 168 height 11
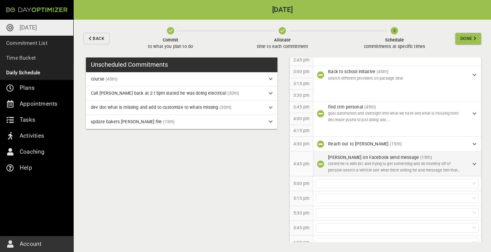
scroll to position [442, 0]
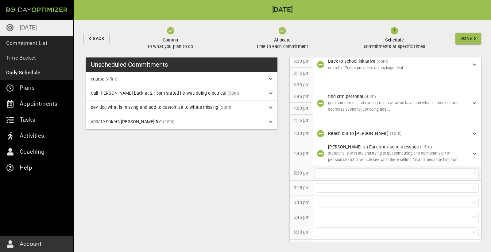
click at [347, 168] on div at bounding box center [397, 173] width 163 height 10
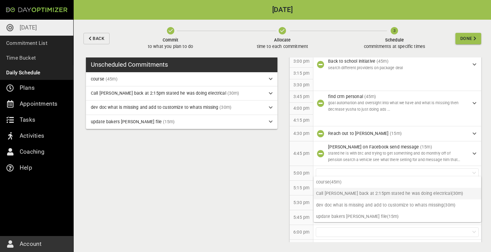
click at [345, 193] on p "Call [PERSON_NAME] back at 2:15pm stated he was doing electrical (30m)" at bounding box center [398, 193] width 168 height 11
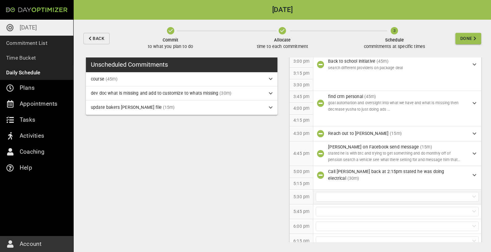
click at [355, 192] on div at bounding box center [397, 197] width 163 height 10
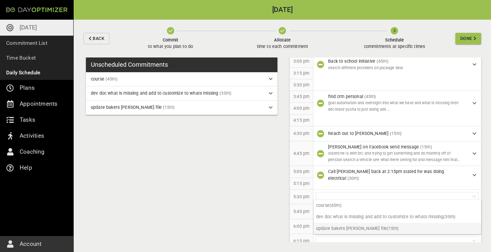
click at [352, 227] on p "update bakers [PERSON_NAME] file (15m)" at bounding box center [398, 228] width 168 height 11
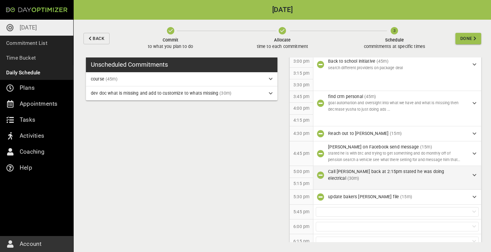
click at [464, 168] on div "Call [PERSON_NAME] back at 2:15pm stated he was doing electrical (30m)" at bounding box center [400, 174] width 145 height 13
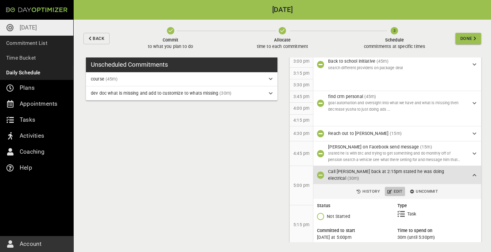
click at [398, 188] on span "Edit" at bounding box center [395, 191] width 15 height 7
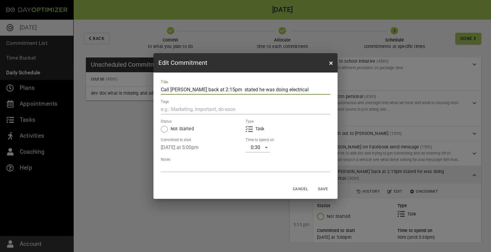
click at [262, 149] on div "0:30" at bounding box center [258, 147] width 25 height 10
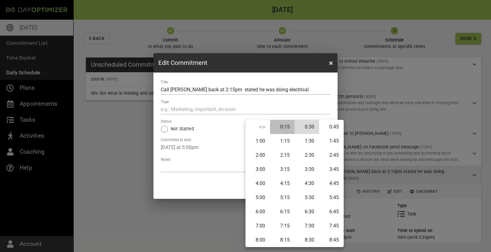
click at [285, 128] on li "0:15" at bounding box center [282, 127] width 25 height 14
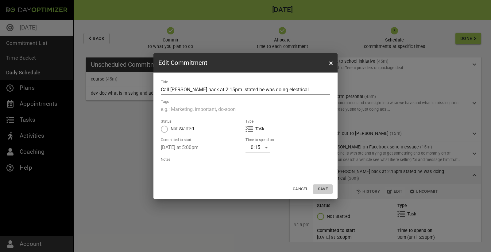
click at [325, 190] on span "Save" at bounding box center [323, 188] width 15 height 7
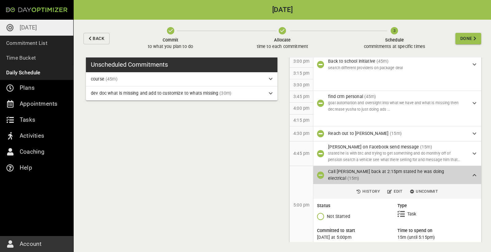
click at [464, 173] on icon at bounding box center [475, 175] width 4 height 4
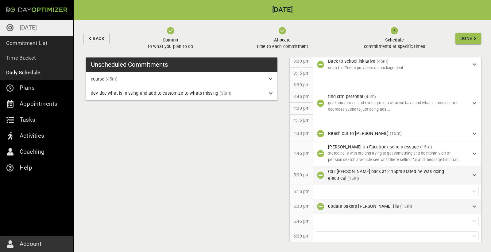
click at [320, 203] on icon "button" at bounding box center [320, 206] width 7 height 7
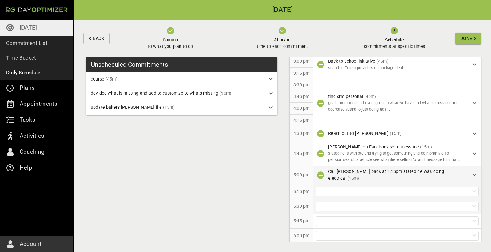
click at [347, 187] on div at bounding box center [397, 192] width 163 height 10
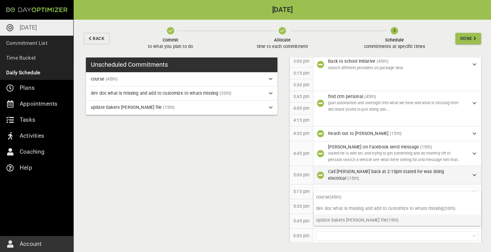
click at [344, 221] on p "update bakers [PERSON_NAME] file (15m)" at bounding box center [398, 219] width 168 height 11
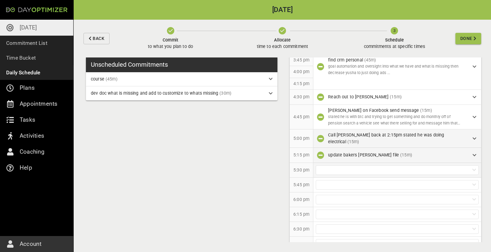
scroll to position [479, 0]
click at [343, 165] on div at bounding box center [397, 170] width 163 height 10
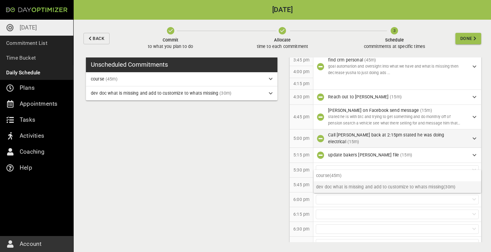
click at [343, 187] on p "dev doc what is missing and add to customize to whats missing (30m)" at bounding box center [398, 186] width 168 height 11
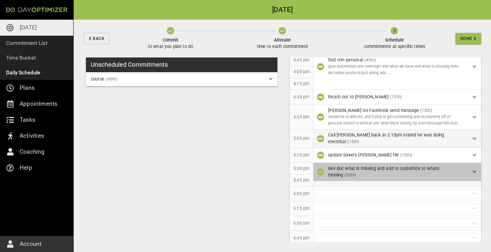
click at [464, 163] on div "dev doc what is missing and add to customize to whats missing (30m)" at bounding box center [398, 172] width 168 height 18
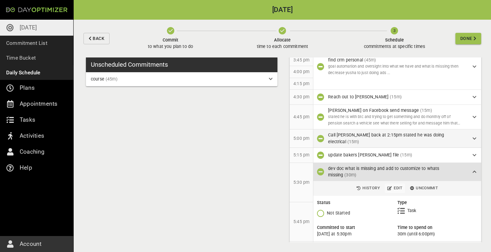
click at [395, 185] on span "Edit" at bounding box center [395, 188] width 15 height 7
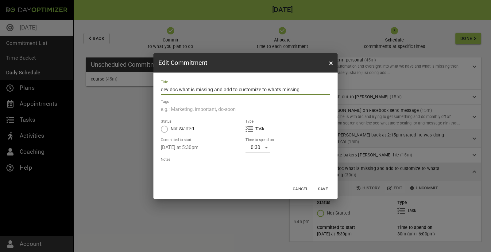
drag, startPoint x: 305, startPoint y: 90, endPoint x: 159, endPoint y: 92, distance: 146.2
click at [158, 91] on div "Title dev doc what is missing and add to customize to whats missing Tags Status…" at bounding box center [246, 125] width 184 height 107
click at [253, 149] on div "0:30" at bounding box center [258, 147] width 25 height 10
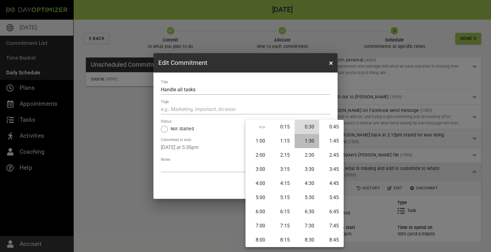
click at [306, 141] on li "1:30" at bounding box center [307, 141] width 25 height 14
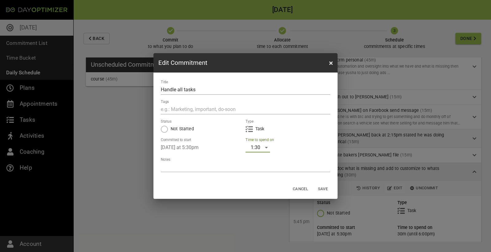
click at [237, 90] on input "Handle all tasks" at bounding box center [246, 90] width 170 height 10
type input "Handle all tasks crm"
click at [325, 186] on span "Save" at bounding box center [323, 188] width 15 height 7
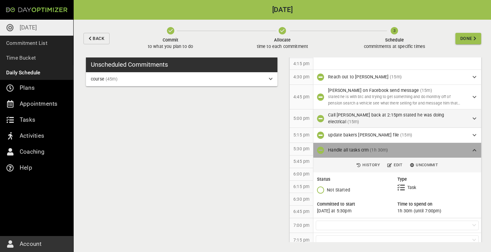
click at [464, 148] on icon at bounding box center [475, 150] width 4 height 4
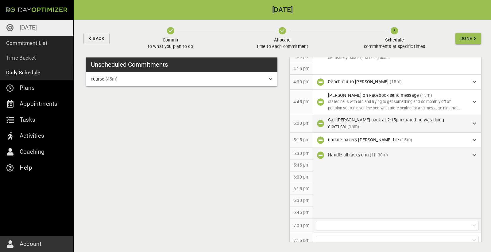
click at [364, 221] on div at bounding box center [397, 226] width 163 height 10
click at [349, 230] on p "course (45m)" at bounding box center [398, 230] width 168 height 11
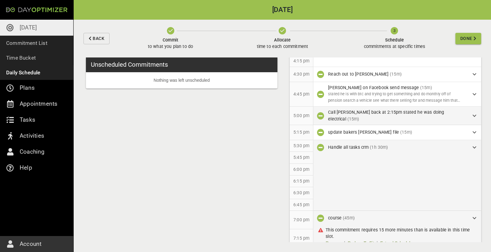
scroll to position [501, 0]
click at [406, 216] on div "course (45m)" at bounding box center [398, 218] width 168 height 15
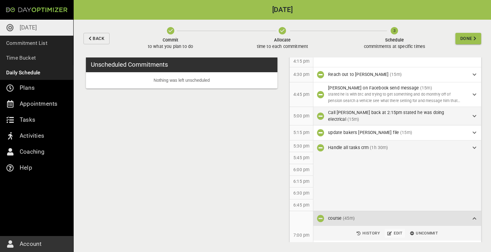
click at [400, 230] on span "Edit" at bounding box center [395, 233] width 15 height 7
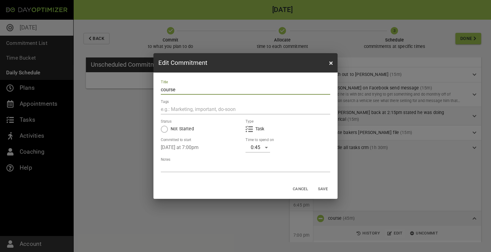
click at [267, 149] on div "0:45" at bounding box center [258, 147] width 25 height 10
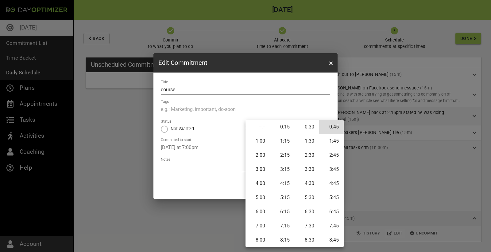
click at [277, 154] on li "2:15" at bounding box center [282, 155] width 25 height 14
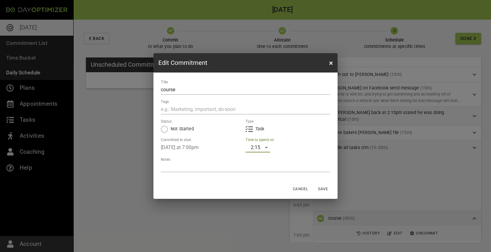
click at [217, 92] on input "course" at bounding box center [246, 90] width 170 height 10
type input "course/[PERSON_NAME] shoot video"
click at [323, 190] on span "Save" at bounding box center [323, 188] width 15 height 7
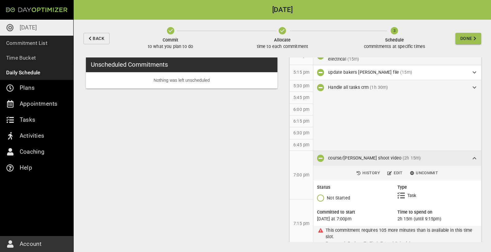
scroll to position [561, 0]
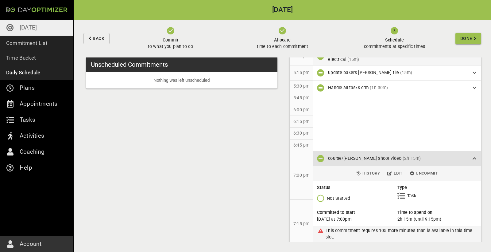
click at [399, 230] on link "Extend Schedule" at bounding box center [396, 243] width 33 height 6
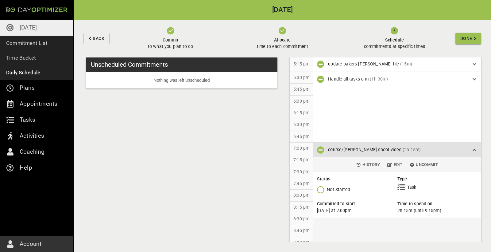
scroll to position [569, 0]
click at [395, 162] on span "Edit" at bounding box center [395, 165] width 15 height 7
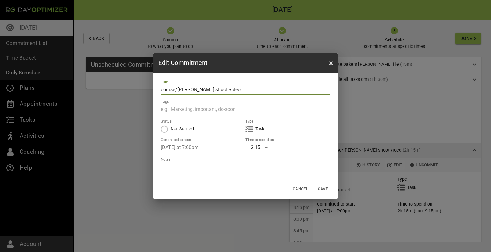
click at [264, 148] on div "2:15" at bounding box center [258, 147] width 25 height 10
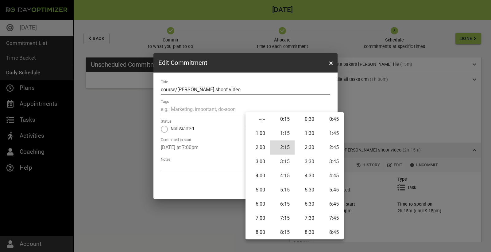
click at [314, 134] on li "1:30" at bounding box center [307, 133] width 25 height 14
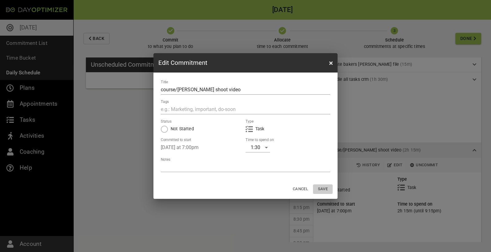
click at [325, 189] on span "Save" at bounding box center [323, 188] width 15 height 7
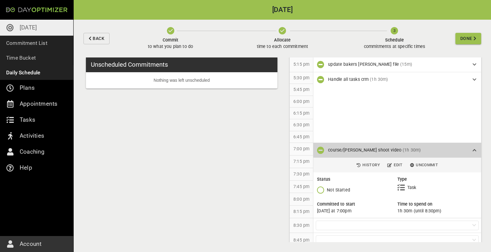
click at [464, 148] on icon at bounding box center [475, 150] width 4 height 4
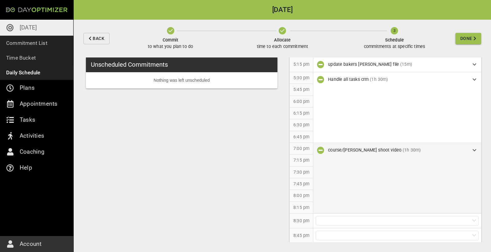
click at [459, 39] on button "Done" at bounding box center [469, 38] width 26 height 11
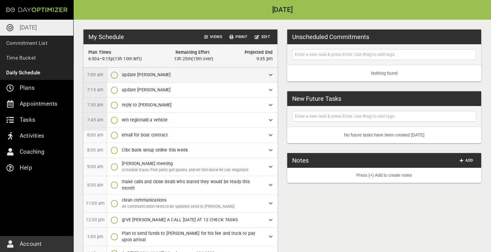
click at [114, 75] on icon "button" at bounding box center [114, 74] width 7 height 7
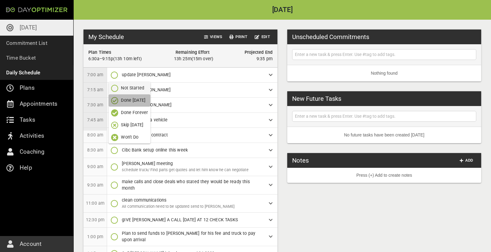
click at [128, 100] on p "Done [DATE]" at bounding box center [133, 100] width 25 height 6
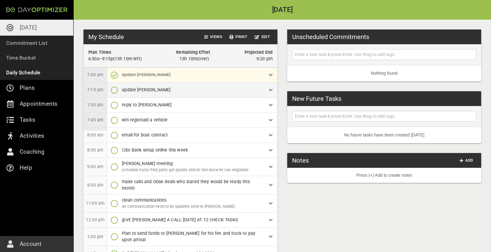
click at [116, 91] on icon "button" at bounding box center [114, 89] width 7 height 7
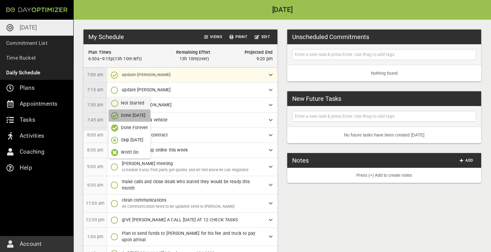
click at [128, 117] on p "Done [DATE]" at bounding box center [133, 115] width 25 height 6
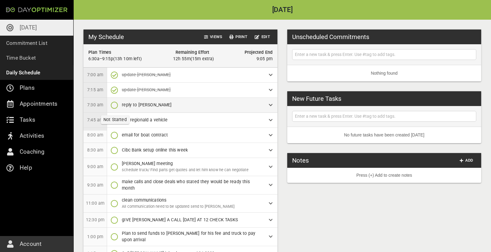
click at [114, 105] on icon "button" at bounding box center [114, 104] width 7 height 7
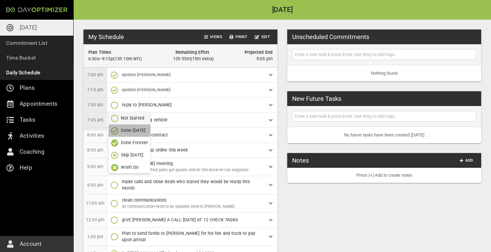
click at [127, 130] on p "Done [DATE]" at bounding box center [133, 130] width 25 height 6
